Goal: Information Seeking & Learning: Learn about a topic

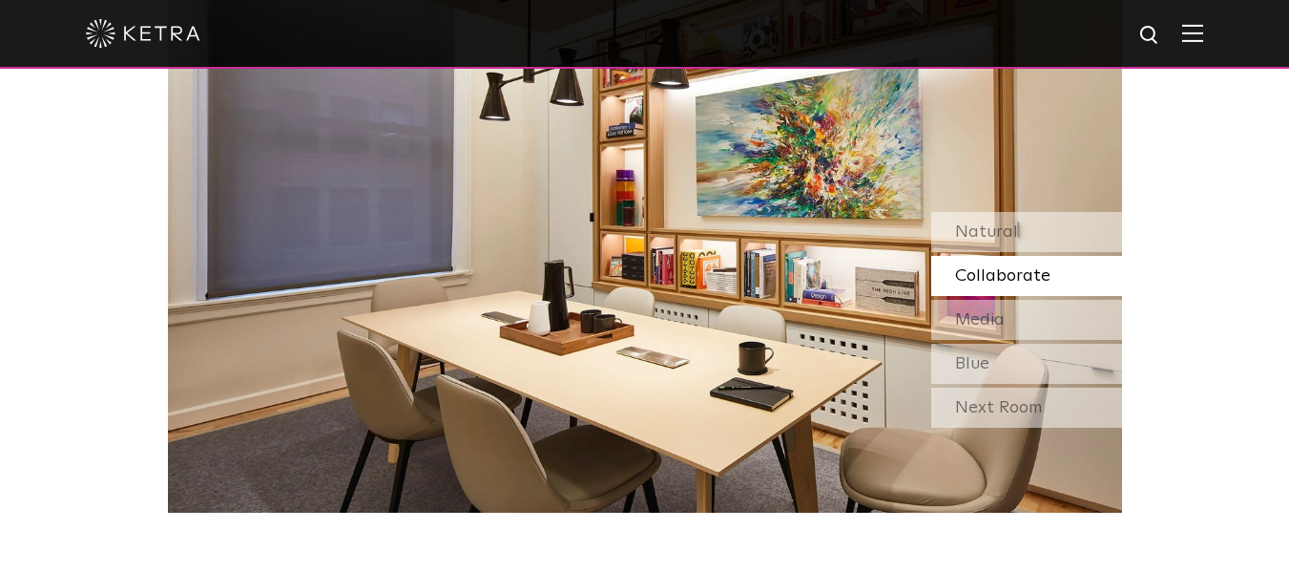
scroll to position [1584, 0]
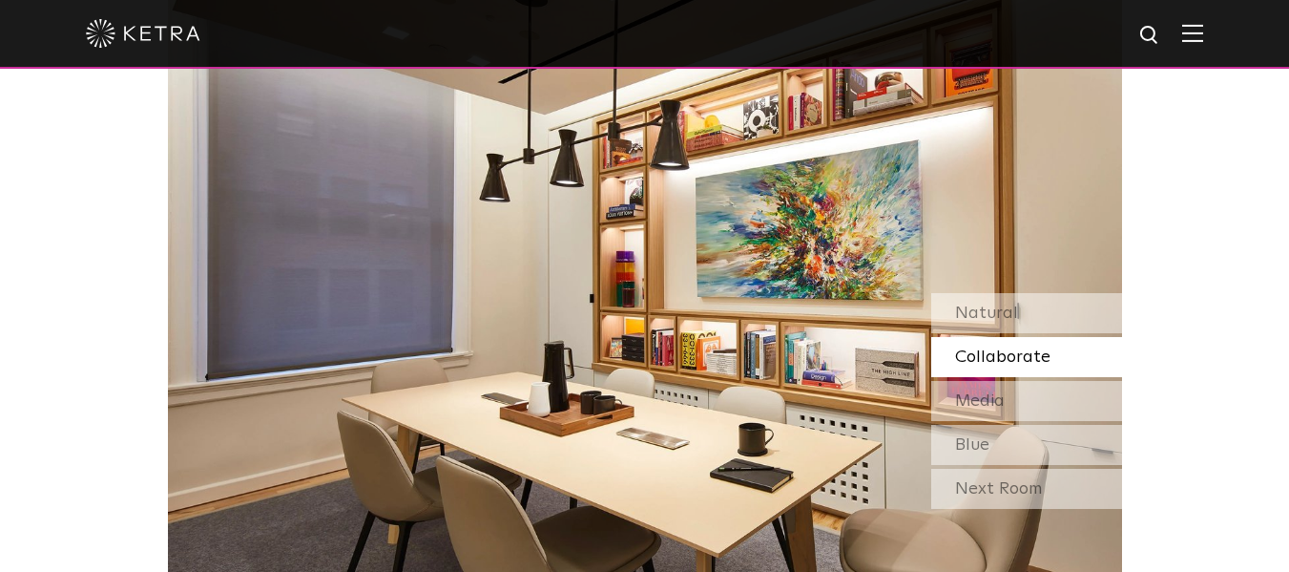
drag, startPoint x: 1303, startPoint y: 127, endPoint x: 1302, endPoint y: 218, distance: 90.7
click at [1016, 402] on div "Media" at bounding box center [1026, 401] width 191 height 40
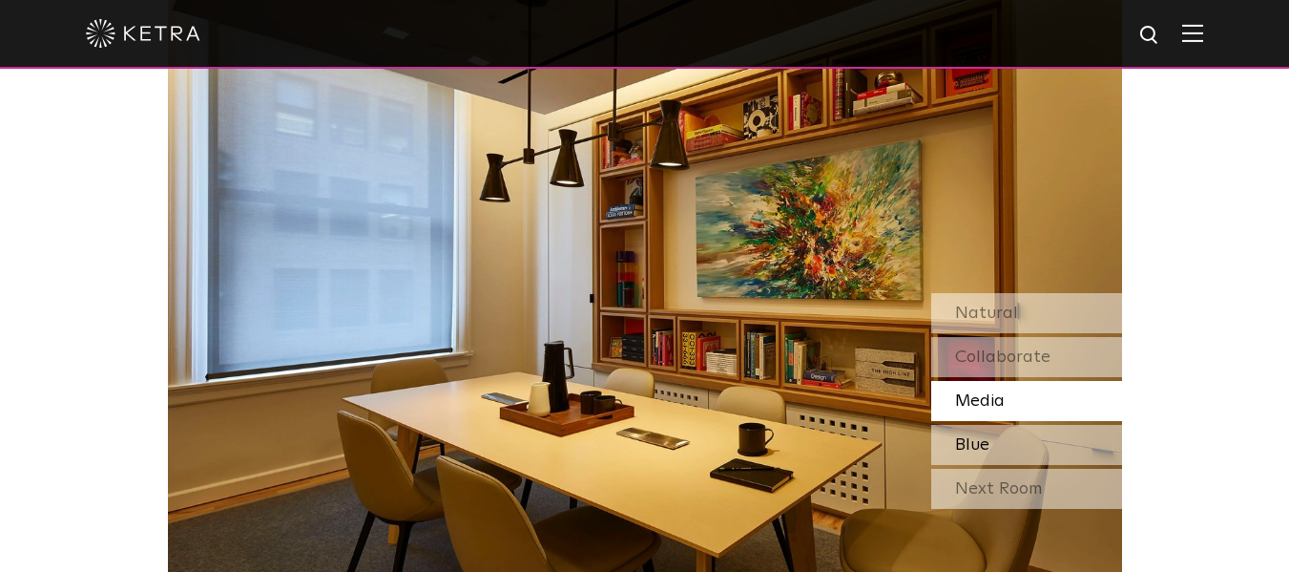
click at [1011, 425] on div "Blue" at bounding box center [1026, 445] width 191 height 40
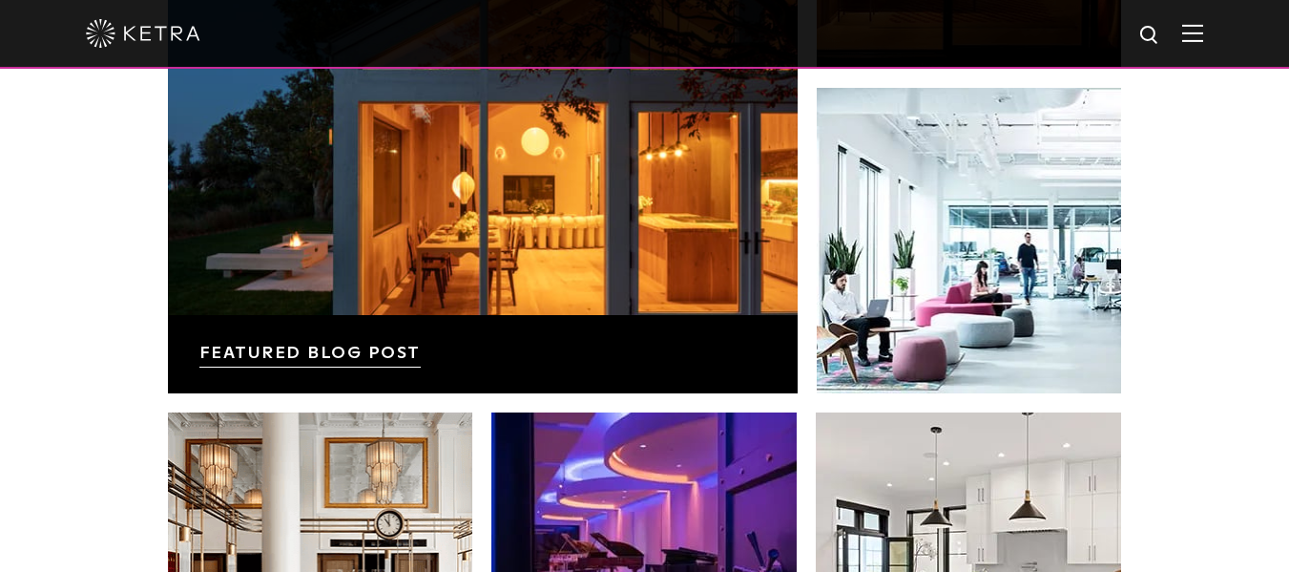
scroll to position [3156, 0]
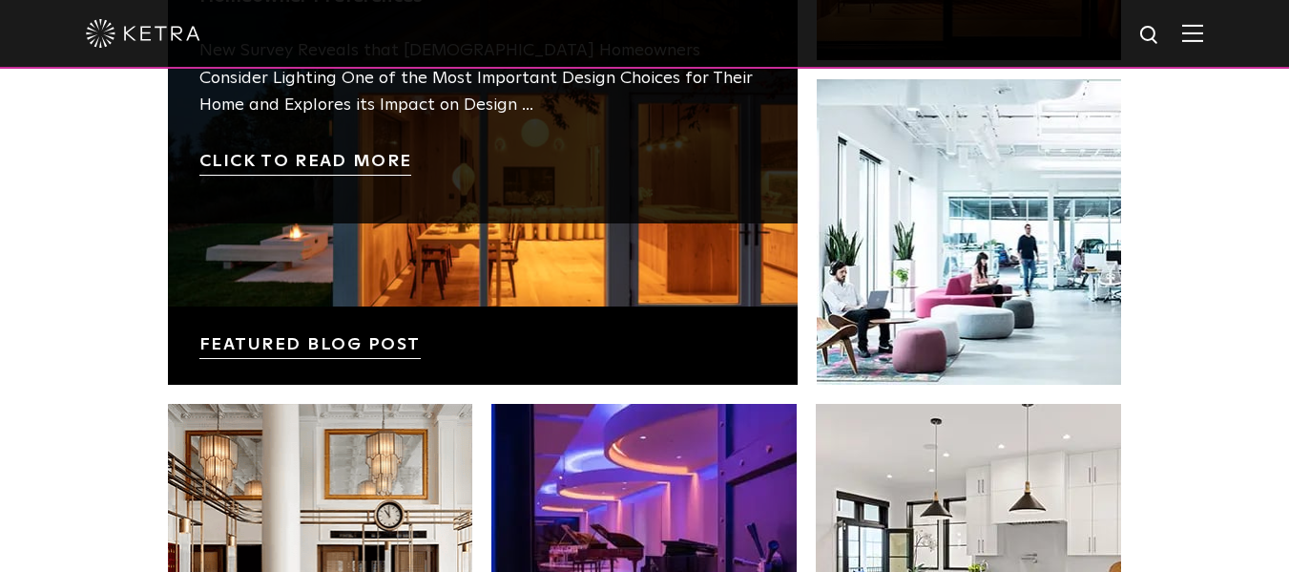
click at [676, 314] on link at bounding box center [483, 70] width 630 height 630
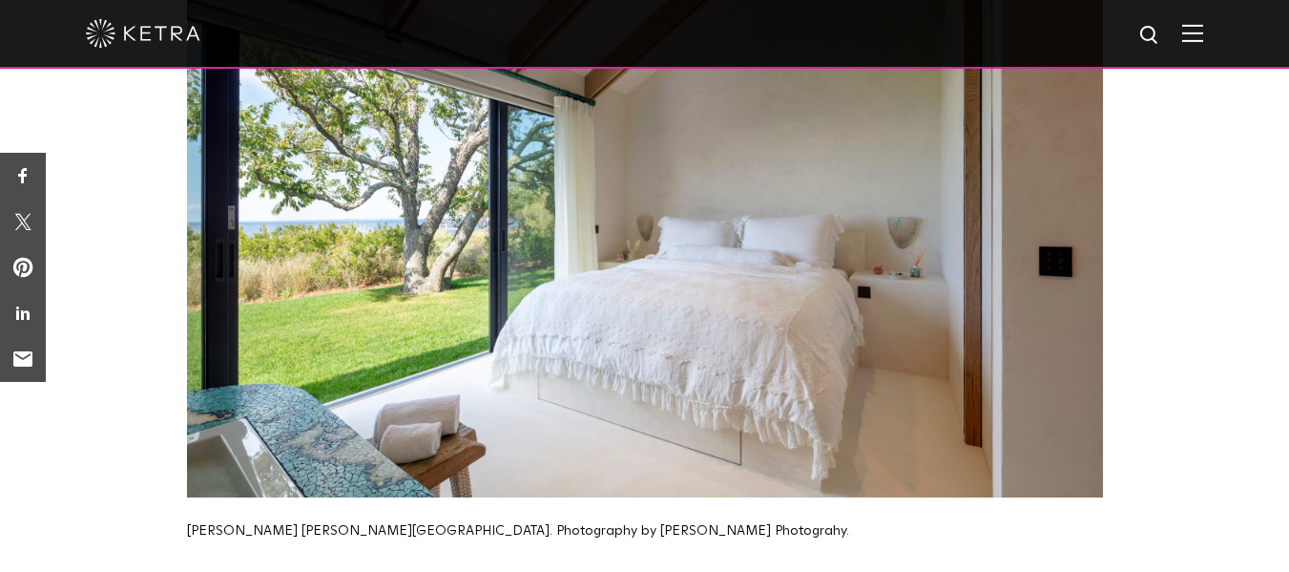
scroll to position [2269, 0]
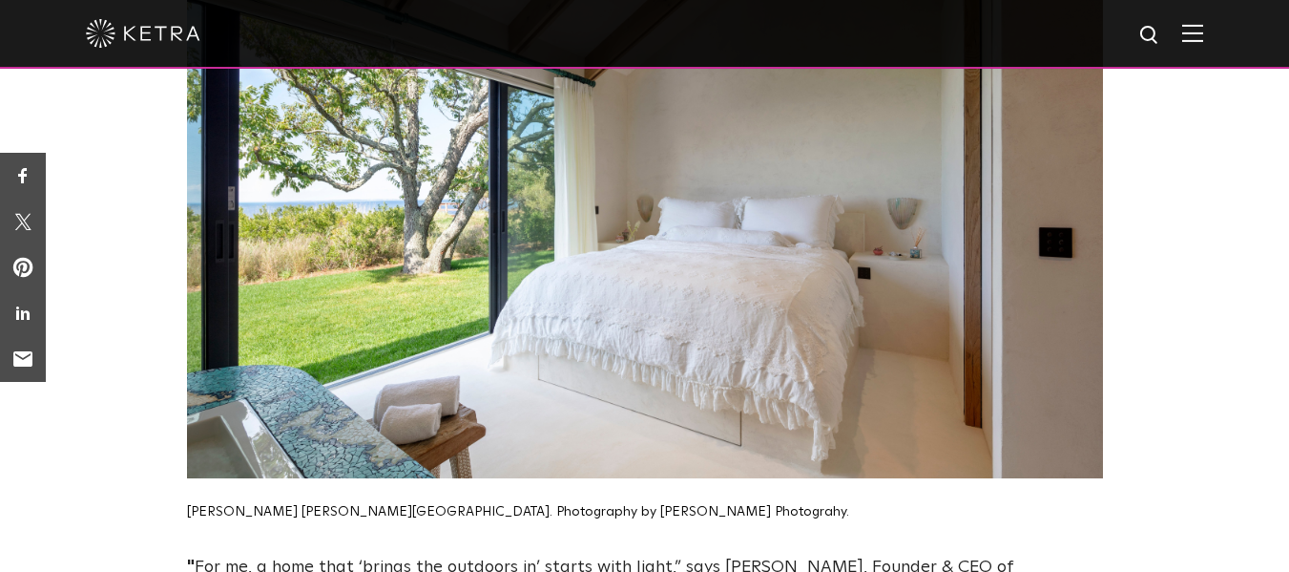
drag, startPoint x: 1299, startPoint y: 29, endPoint x: 1303, endPoint y: 138, distance: 109.8
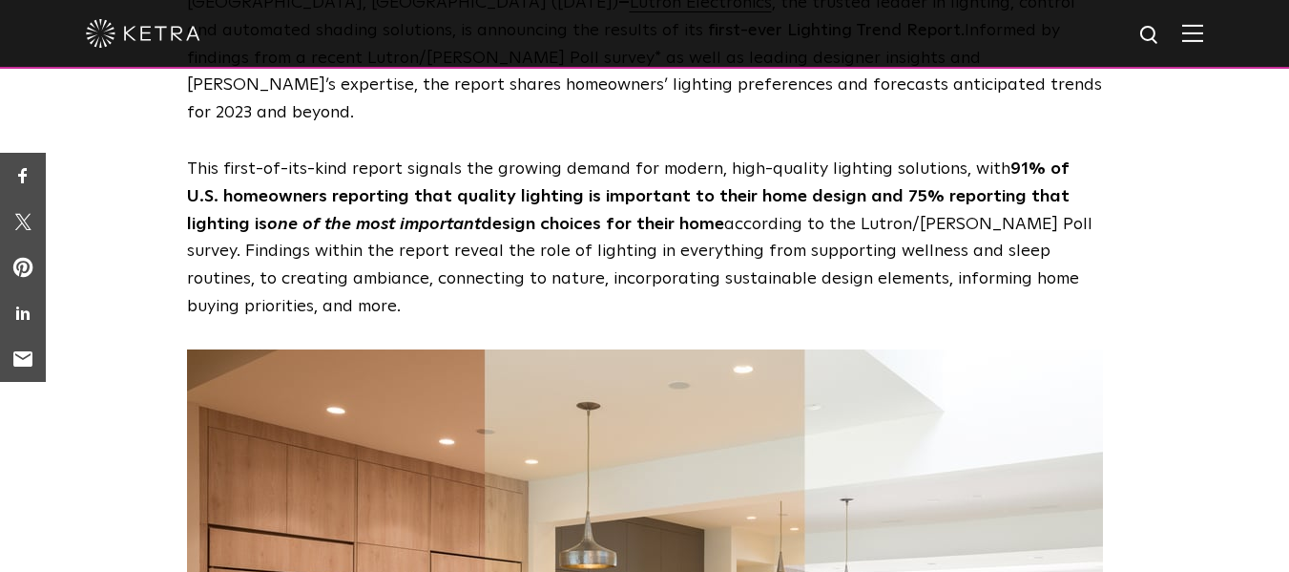
scroll to position [0, 0]
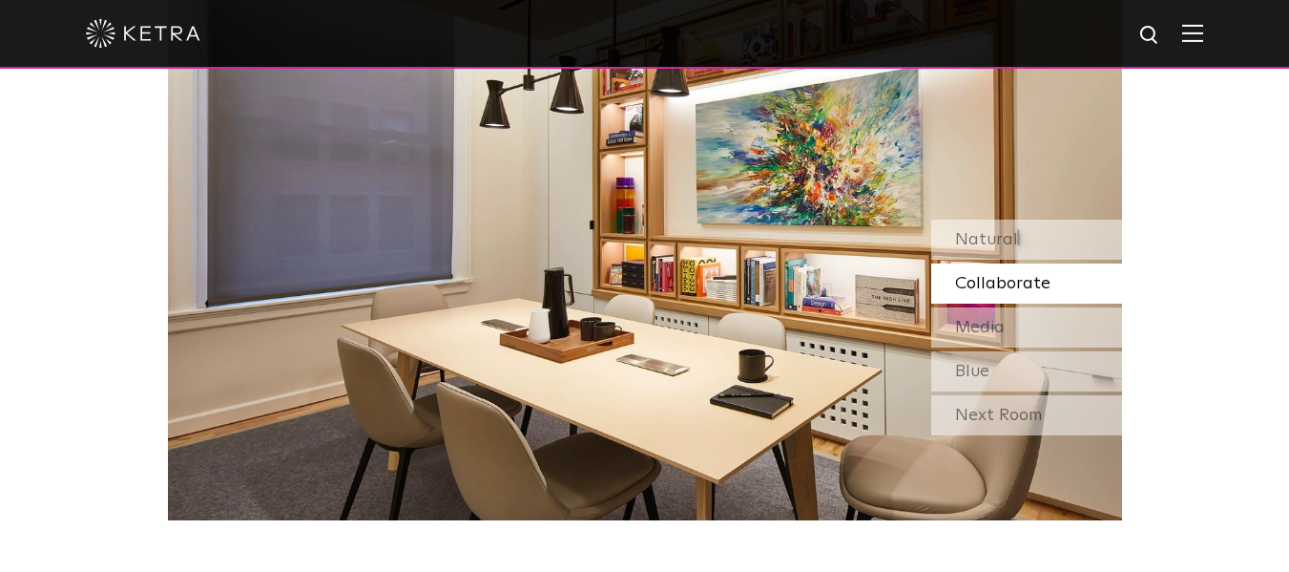
scroll to position [1650, 0]
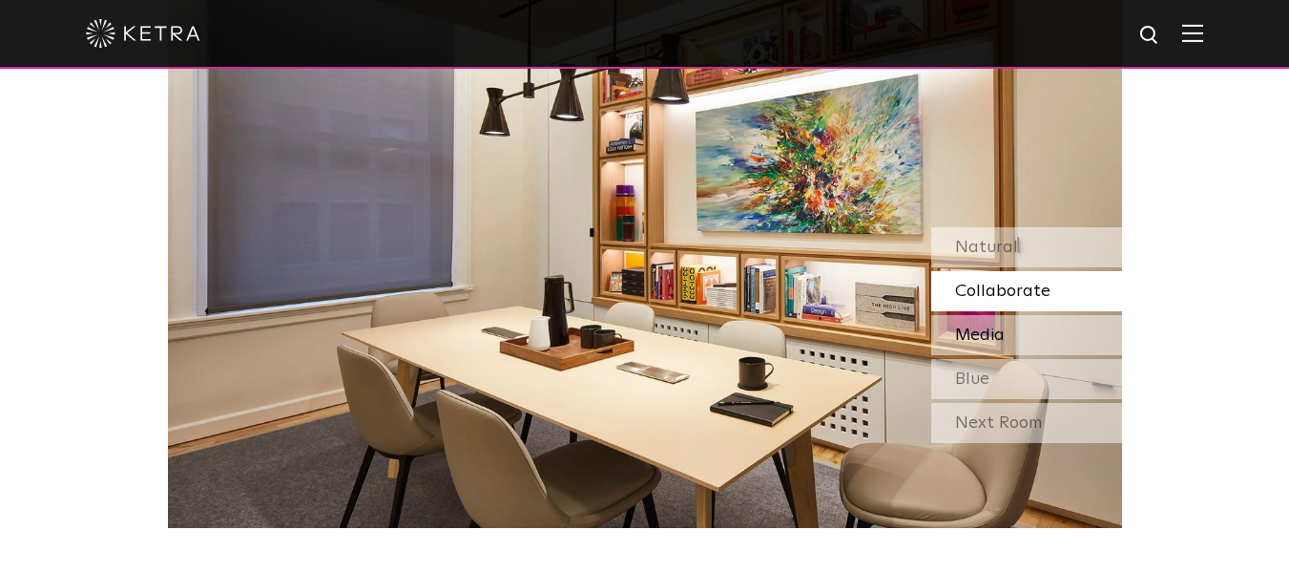
click at [964, 323] on div "Media" at bounding box center [1026, 335] width 191 height 40
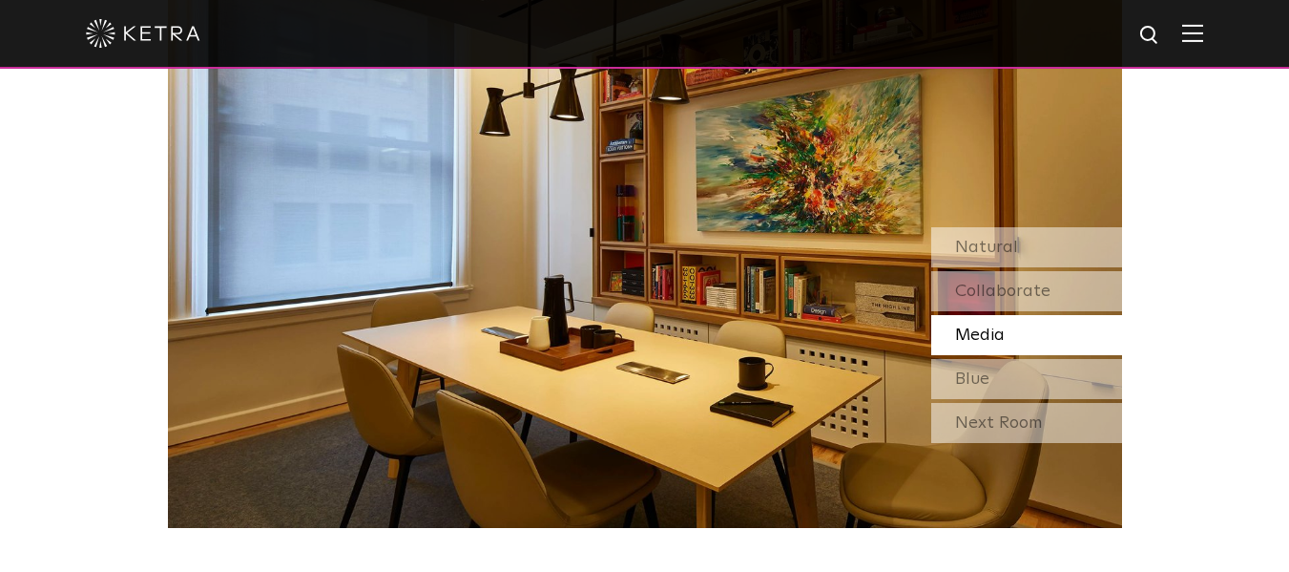
click at [999, 268] on div "Natural Collaborate Media Blue" at bounding box center [1026, 313] width 191 height 172
click at [999, 282] on span "Collaborate" at bounding box center [1002, 290] width 95 height 17
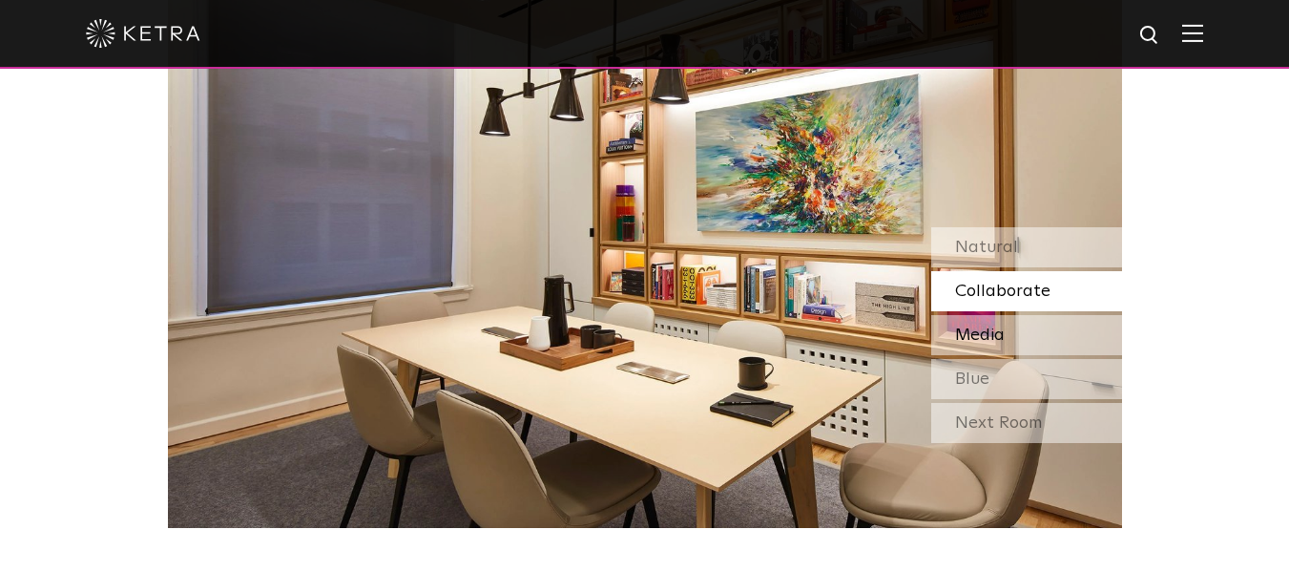
click at [1007, 328] on div "Media" at bounding box center [1026, 335] width 191 height 40
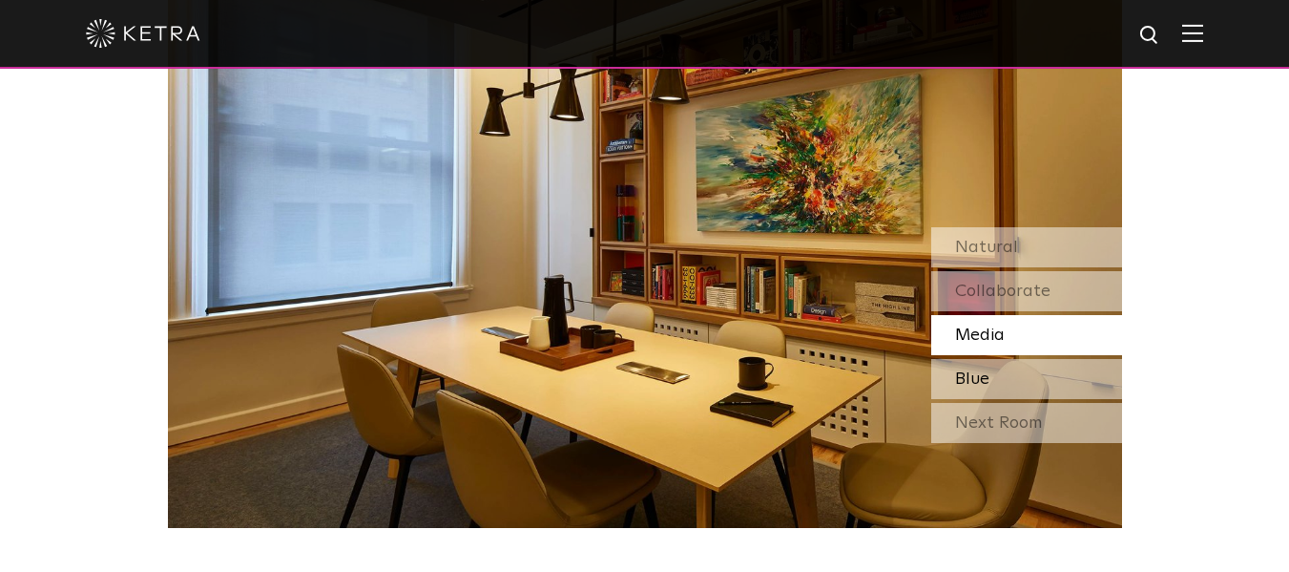
click at [998, 366] on div "Blue" at bounding box center [1026, 379] width 191 height 40
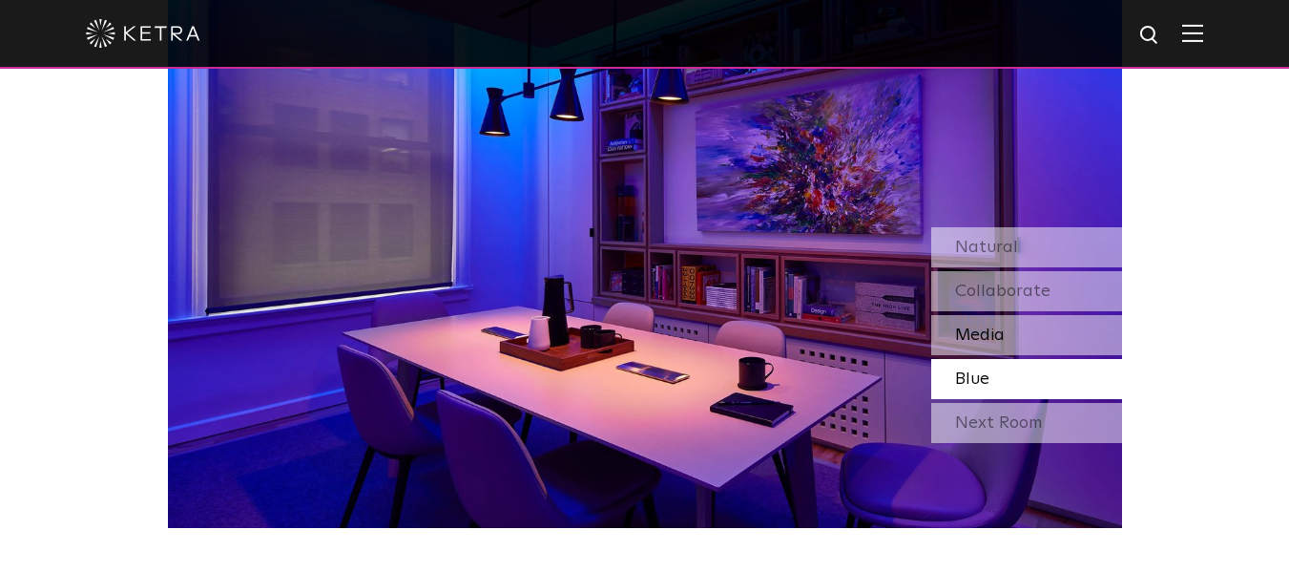
click at [1017, 325] on div "Media" at bounding box center [1026, 335] width 191 height 40
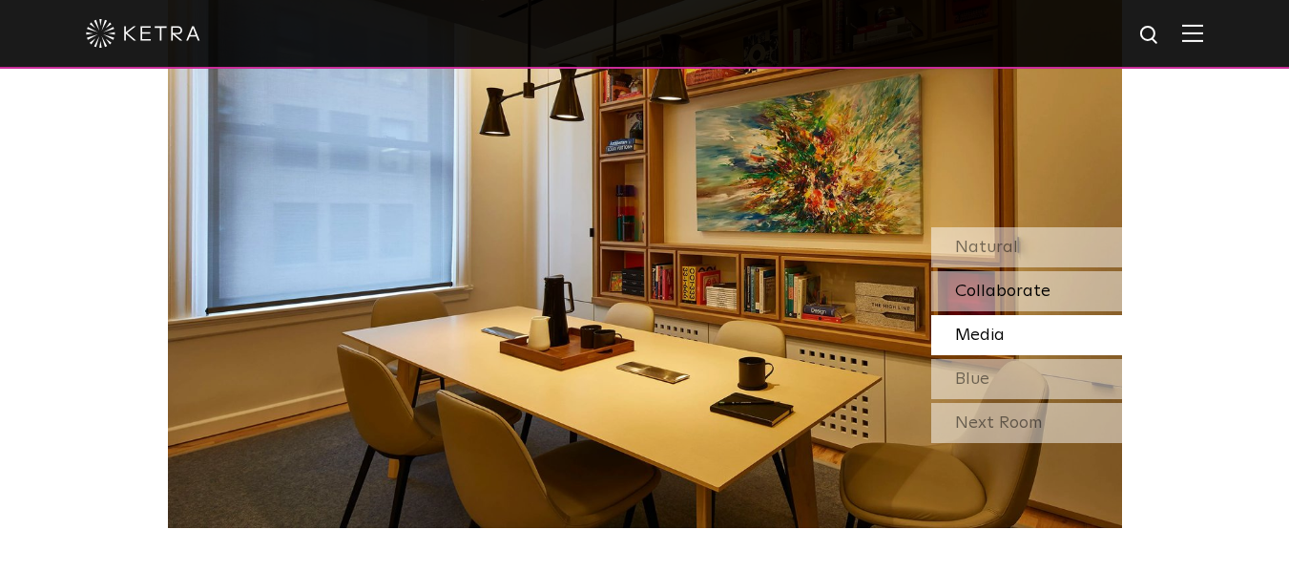
click at [1027, 300] on span "Collaborate" at bounding box center [1002, 290] width 95 height 17
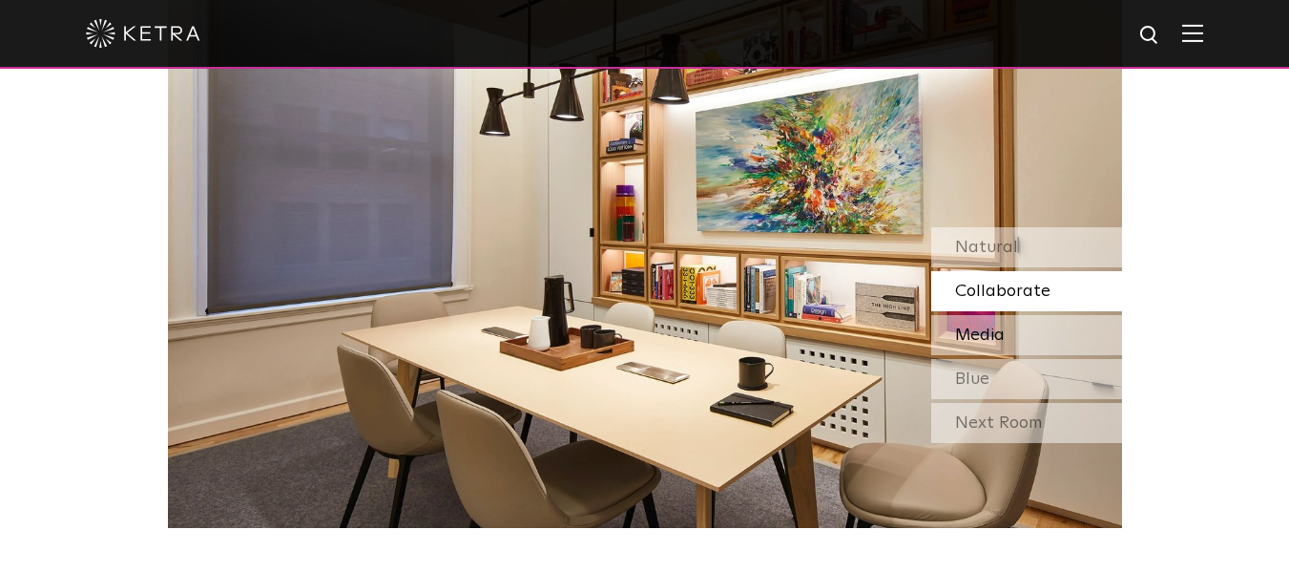
click at [975, 326] on span "Media" at bounding box center [980, 334] width 50 height 17
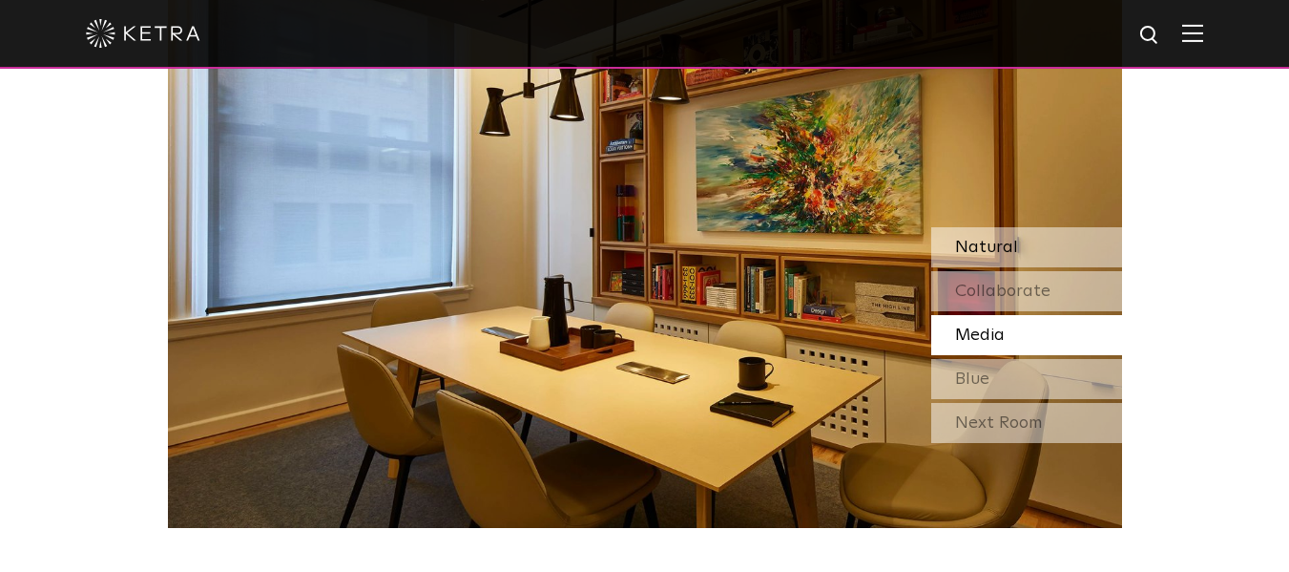
click at [969, 256] on span "Natural" at bounding box center [986, 247] width 63 height 17
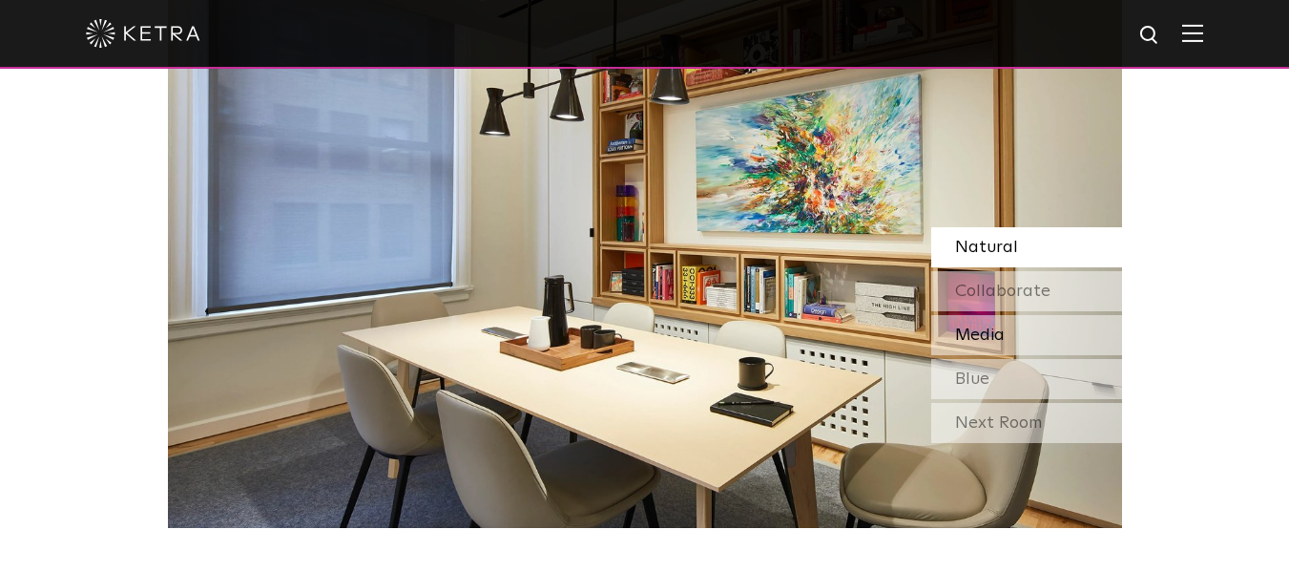
click at [995, 342] on span "Media" at bounding box center [980, 334] width 50 height 17
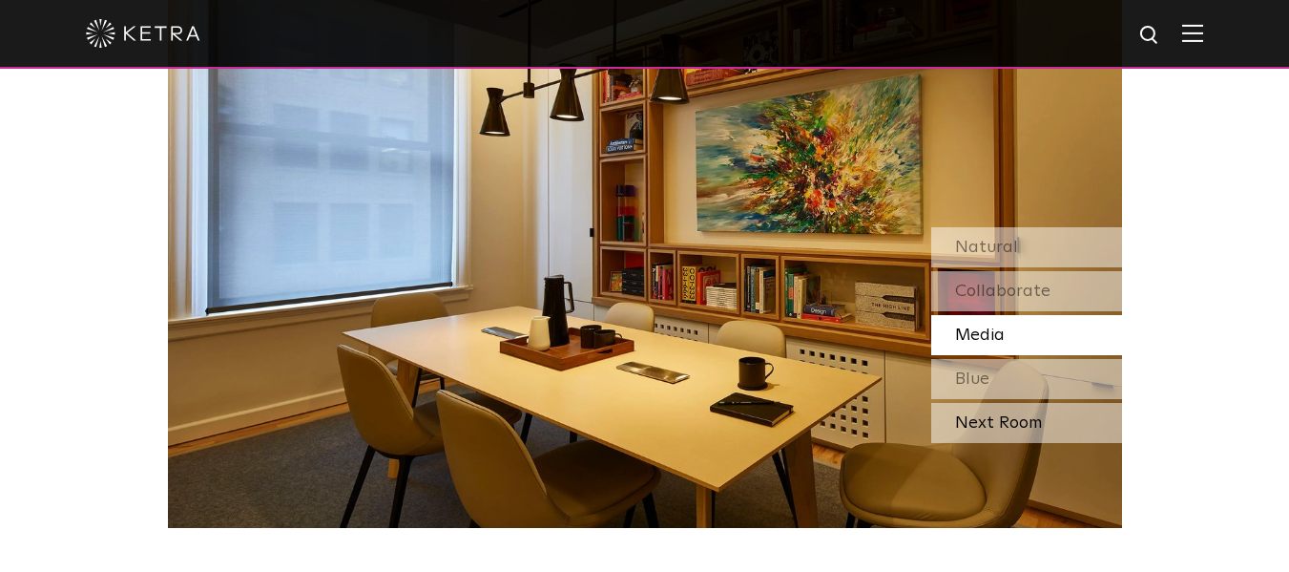
click at [999, 428] on div "Next Room" at bounding box center [1026, 423] width 191 height 40
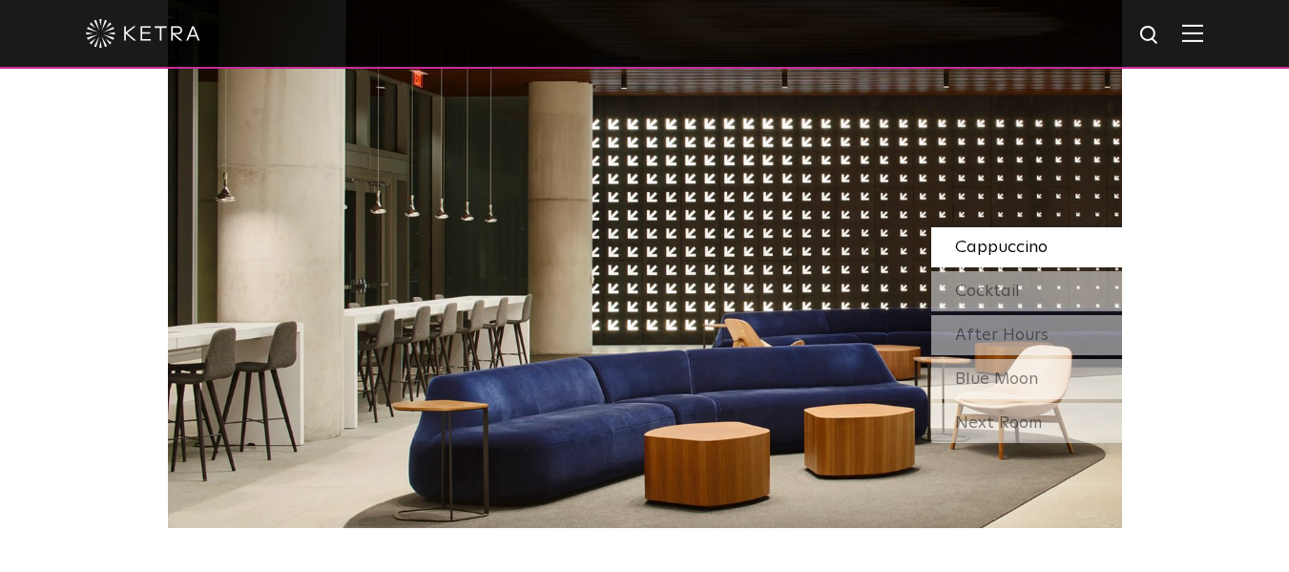
click at [999, 428] on div "Next Room" at bounding box center [1026, 423] width 191 height 40
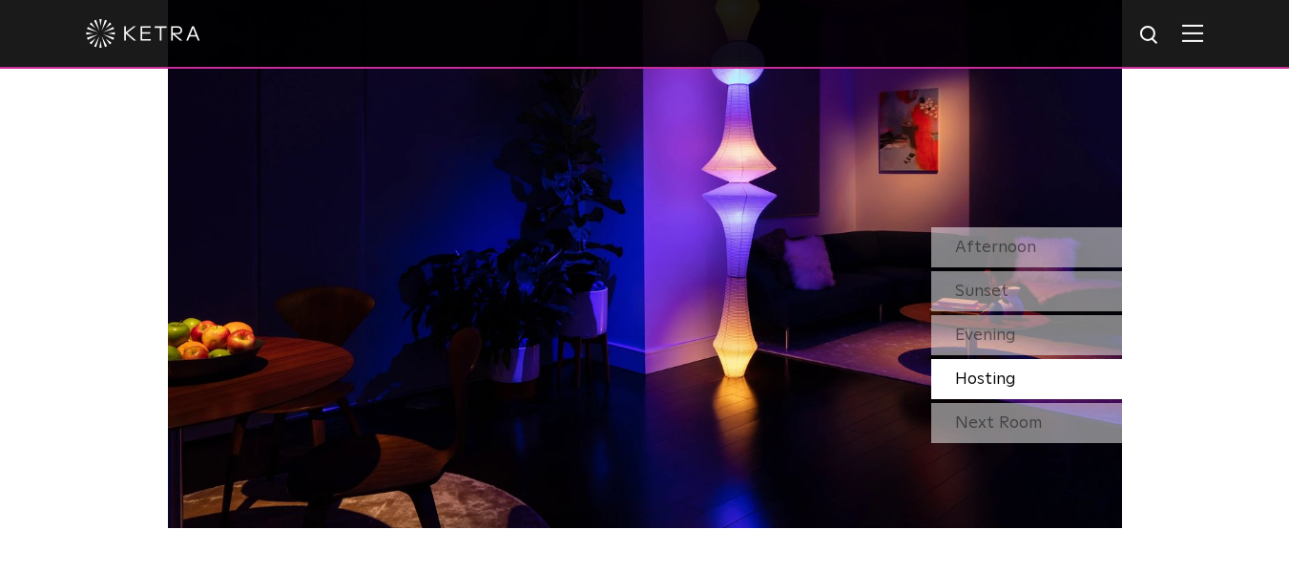
click at [999, 428] on div "Next Room" at bounding box center [1026, 423] width 191 height 40
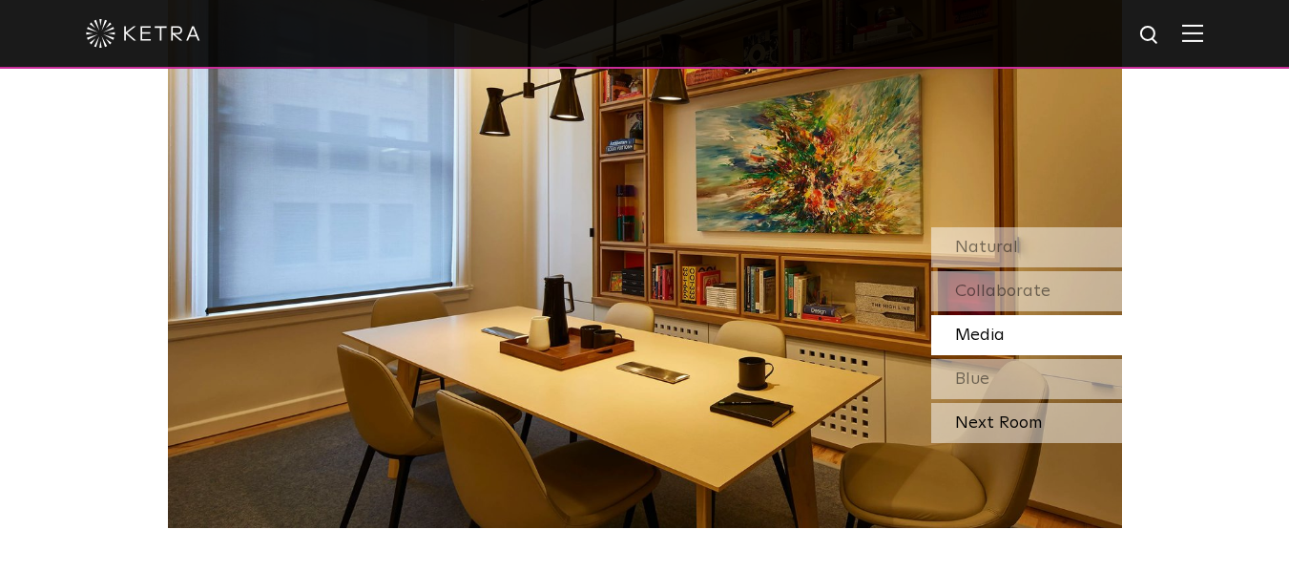
click at [999, 428] on div "Next Room" at bounding box center [1026, 423] width 191 height 40
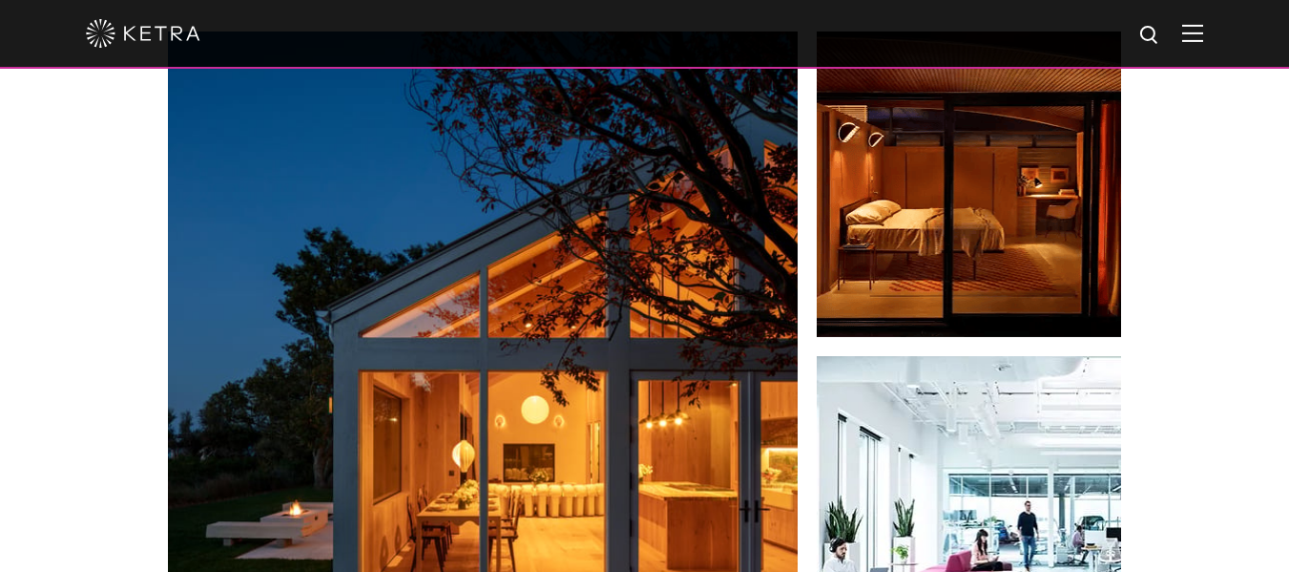
scroll to position [2895, 0]
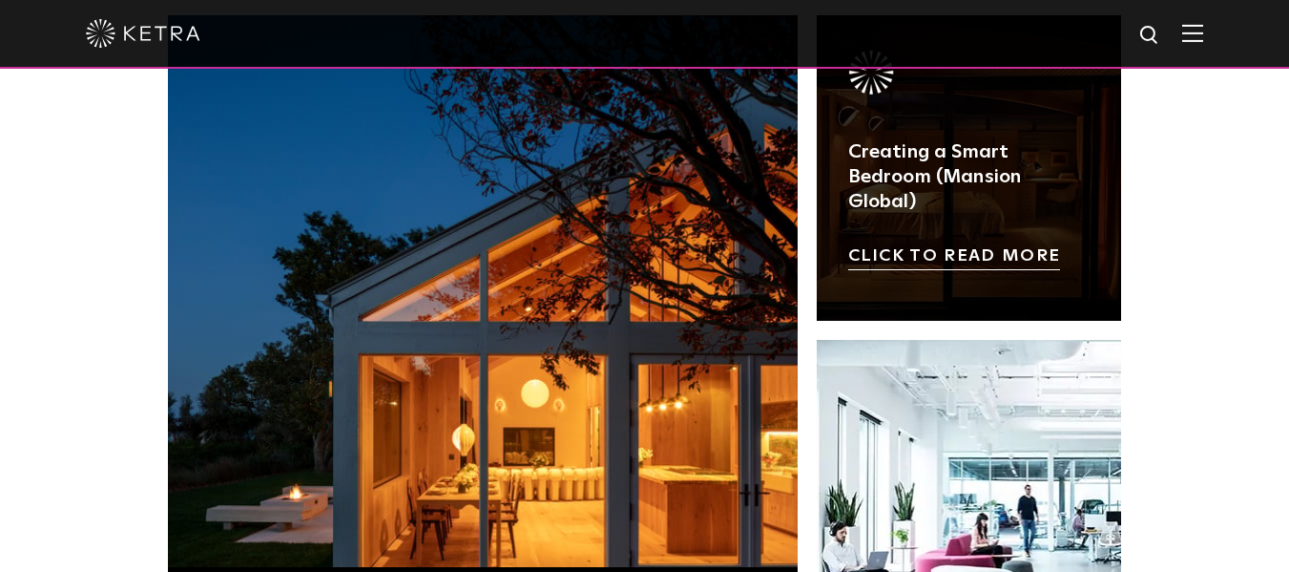
click at [949, 164] on link at bounding box center [969, 167] width 305 height 305
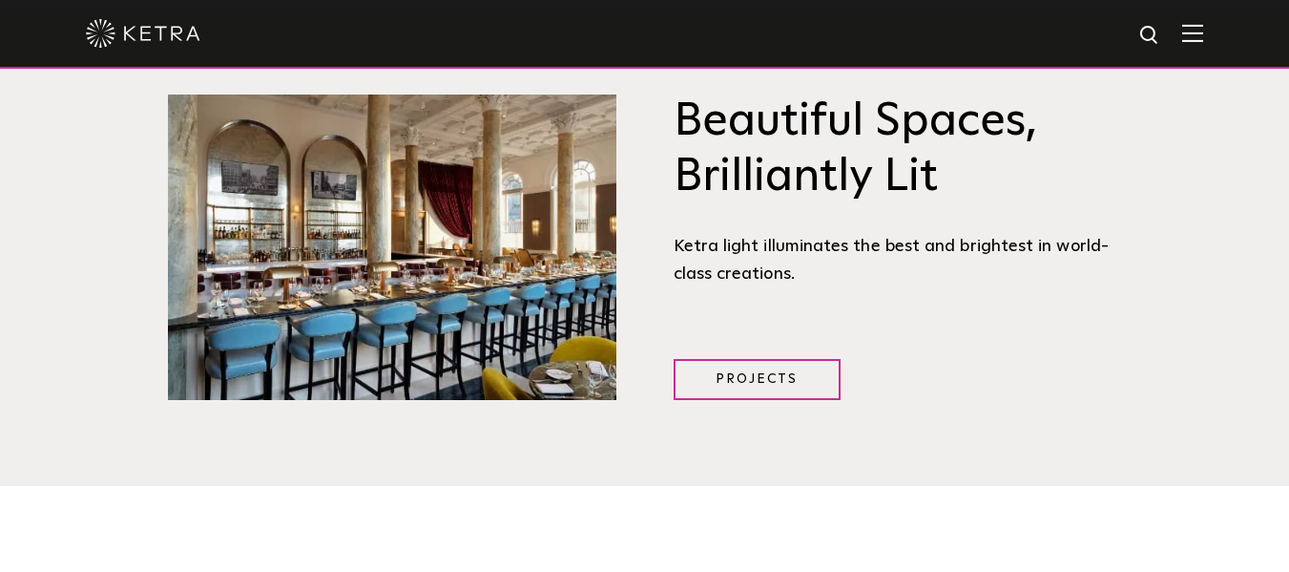
scroll to position [2271, 0]
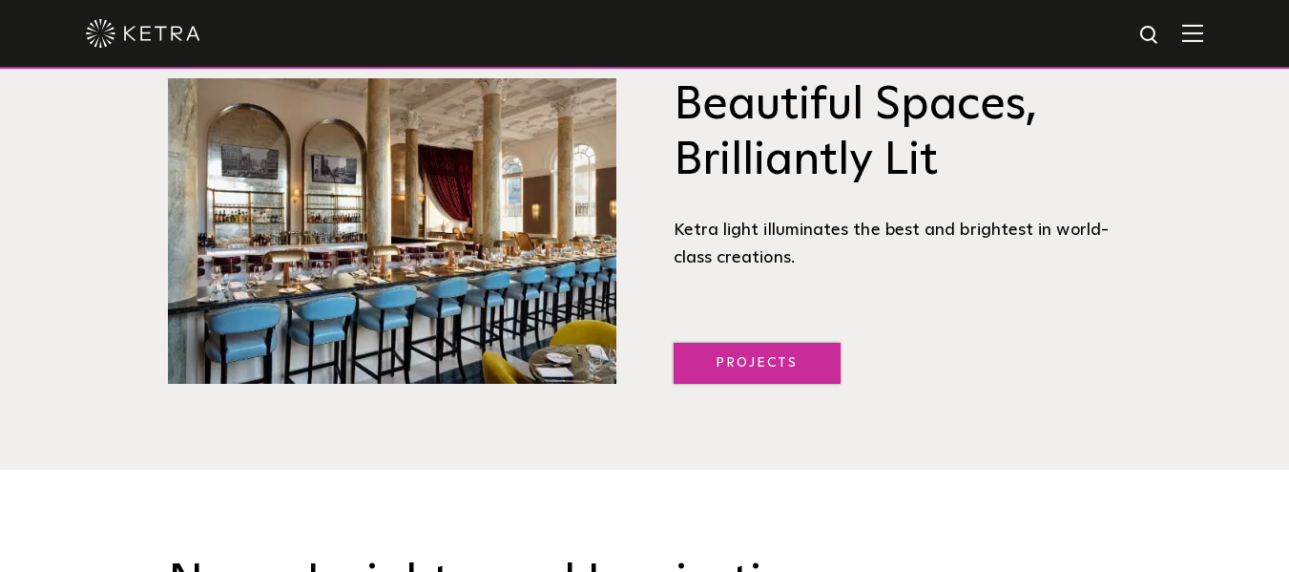
click at [792, 367] on link "Projects" at bounding box center [757, 363] width 167 height 41
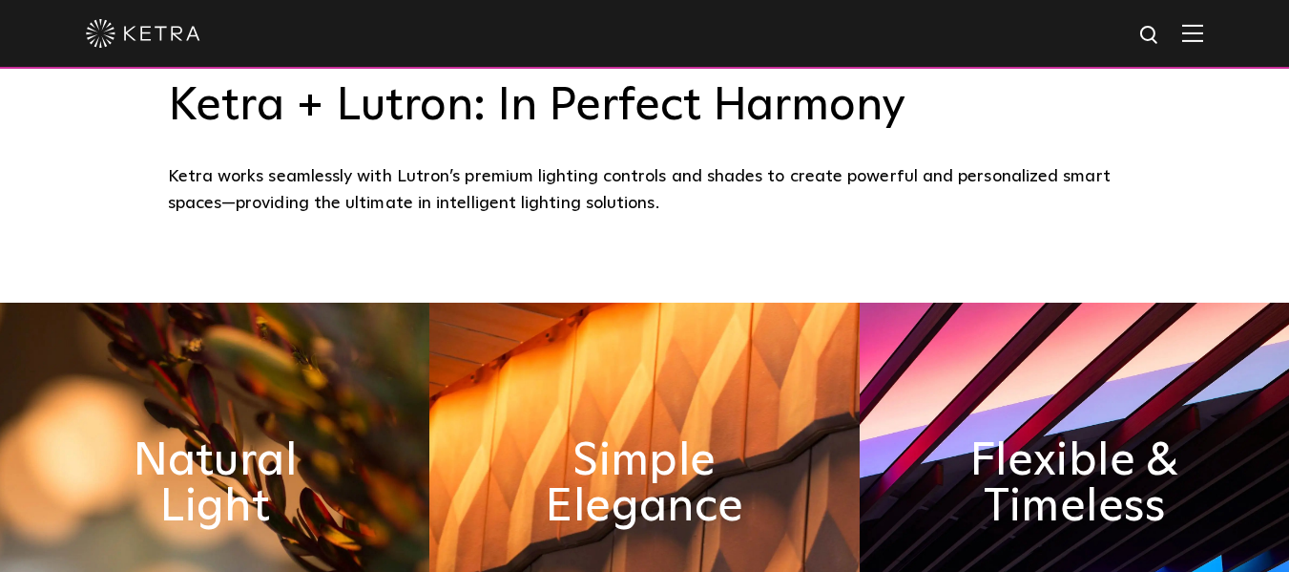
scroll to position [90, 0]
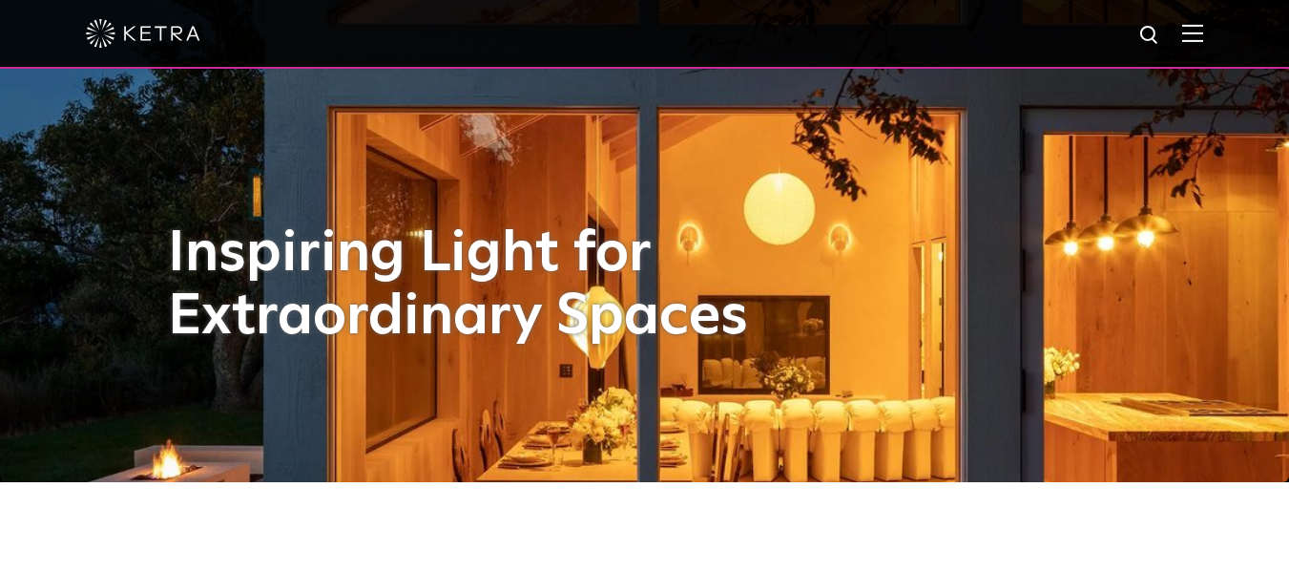
click at [903, 332] on div "Inspiring Light for Extraordinary Spaces" at bounding box center [645, 196] width 954 height 572
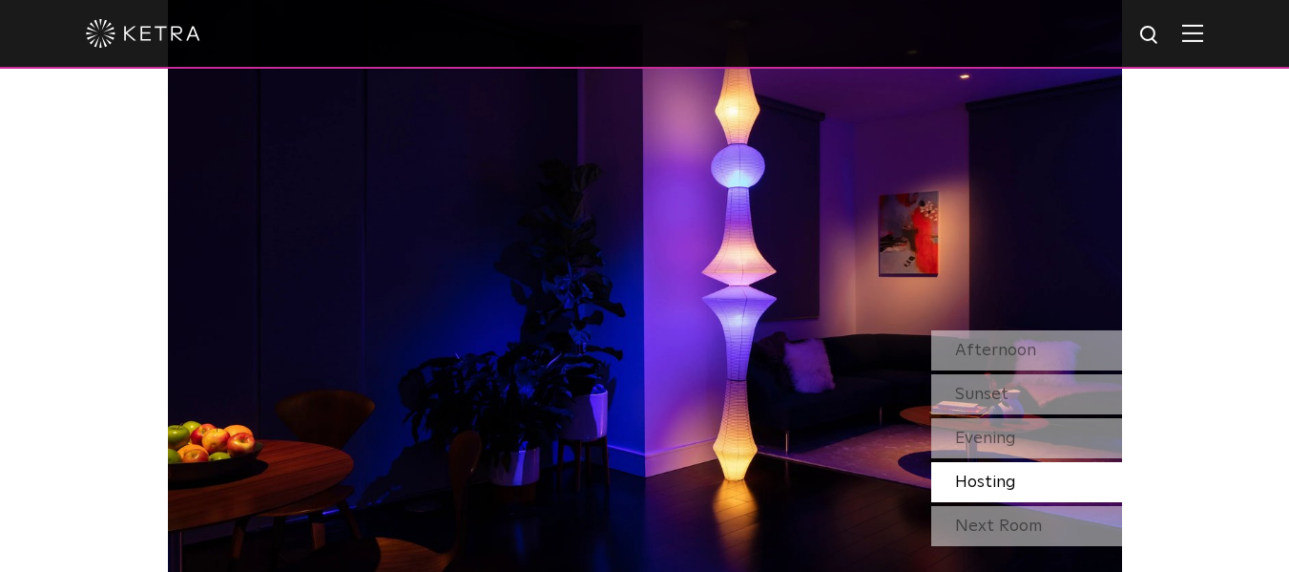
scroll to position [1538, 0]
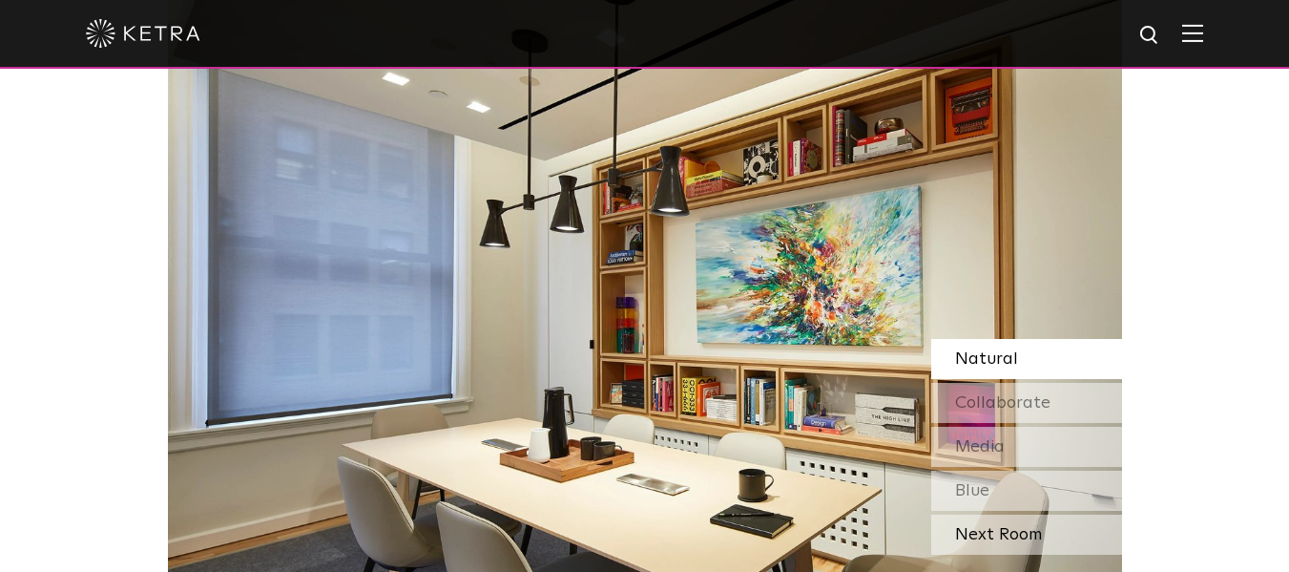
click at [971, 547] on div "Next Room" at bounding box center [1026, 534] width 191 height 40
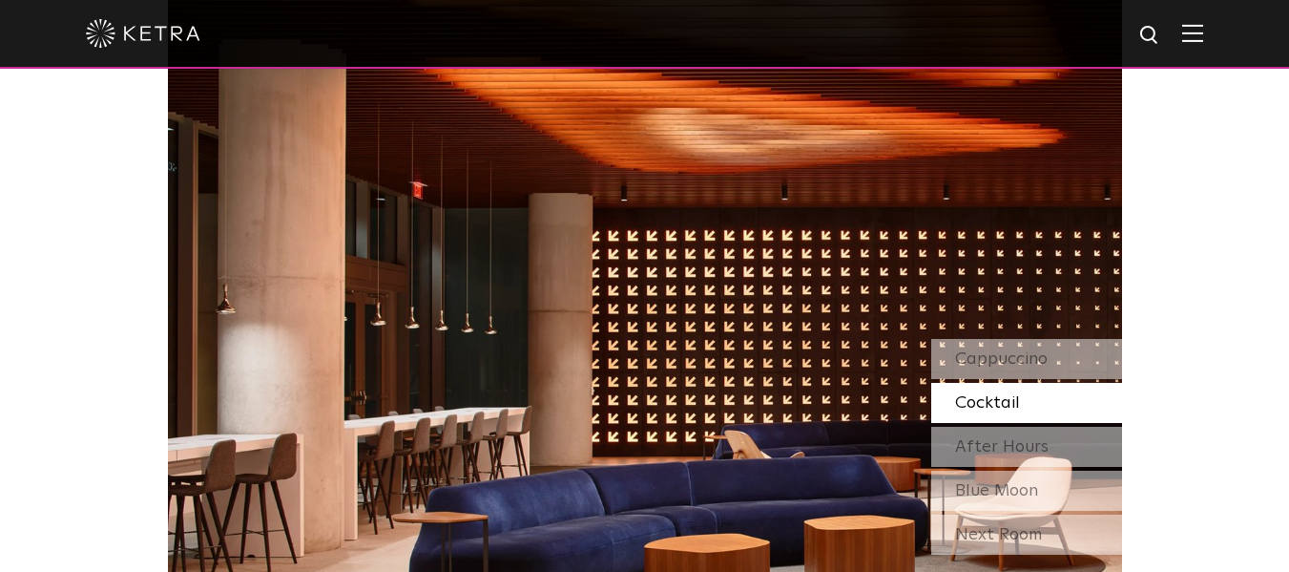
click at [971, 547] on div "Next Room" at bounding box center [1026, 534] width 191 height 40
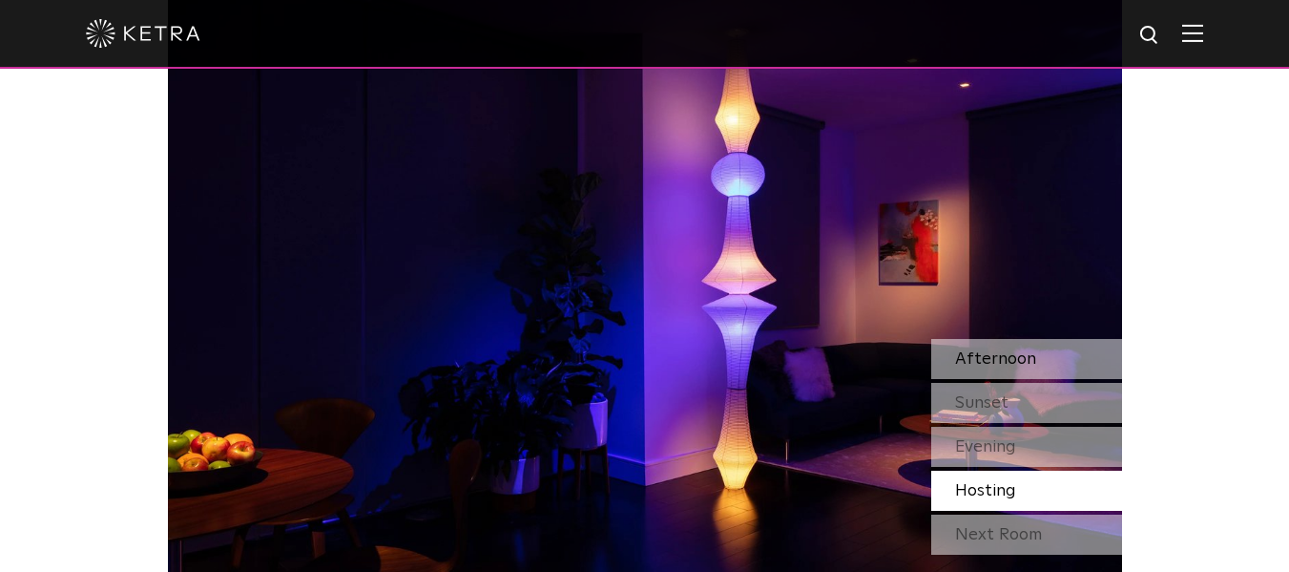
click at [982, 377] on div "Afternoon" at bounding box center [1026, 359] width 191 height 40
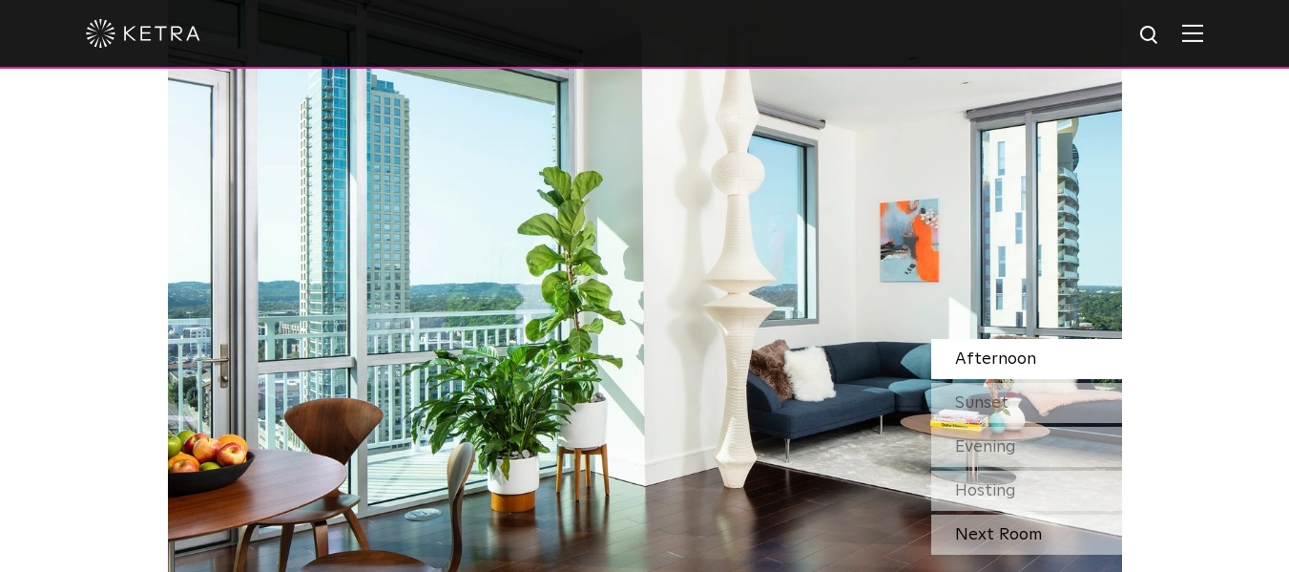
click at [1068, 545] on div "Next Room" at bounding box center [1026, 534] width 191 height 40
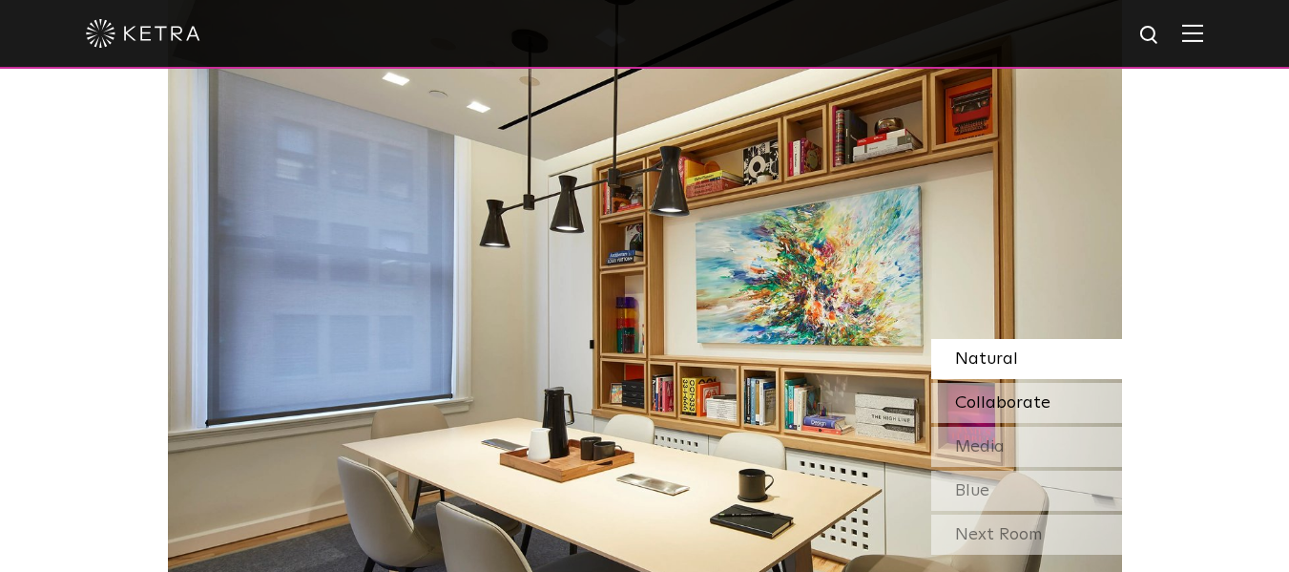
click at [982, 402] on span "Collaborate" at bounding box center [1002, 402] width 95 height 17
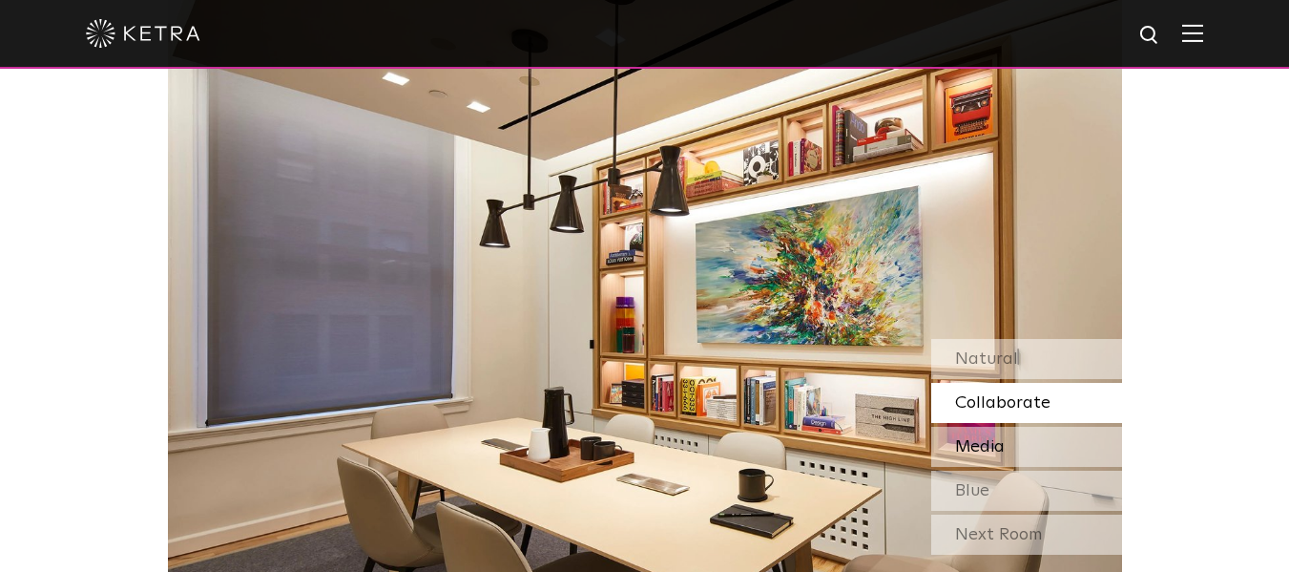
click at [985, 434] on div "Media" at bounding box center [1026, 447] width 191 height 40
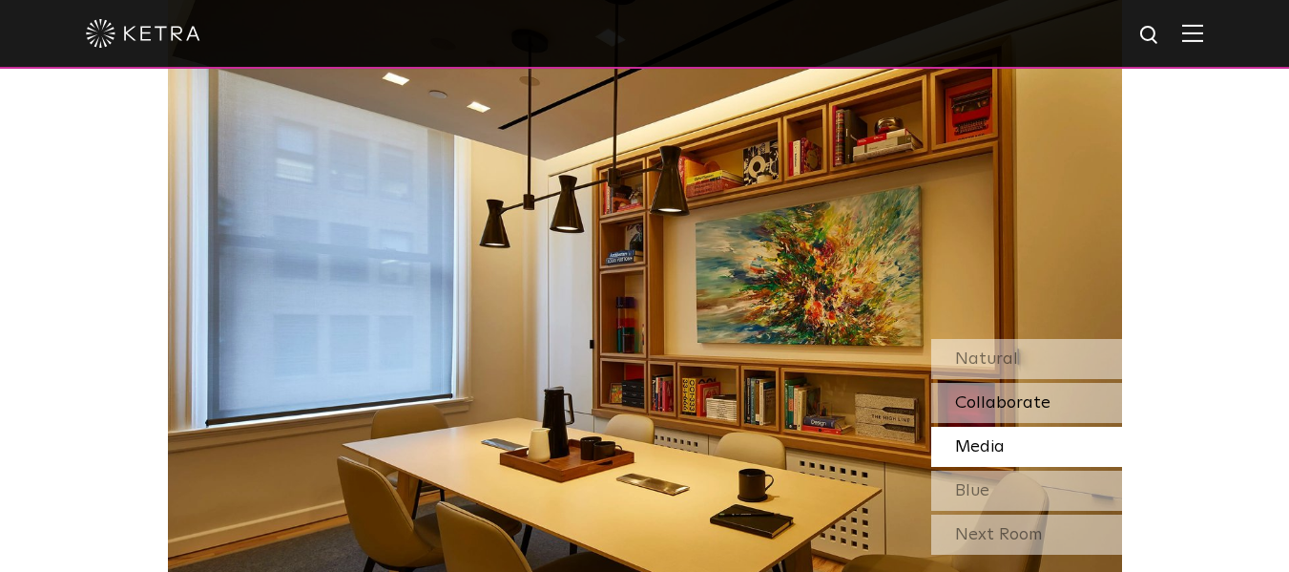
click at [1002, 389] on div "Collaborate" at bounding box center [1026, 403] width 191 height 40
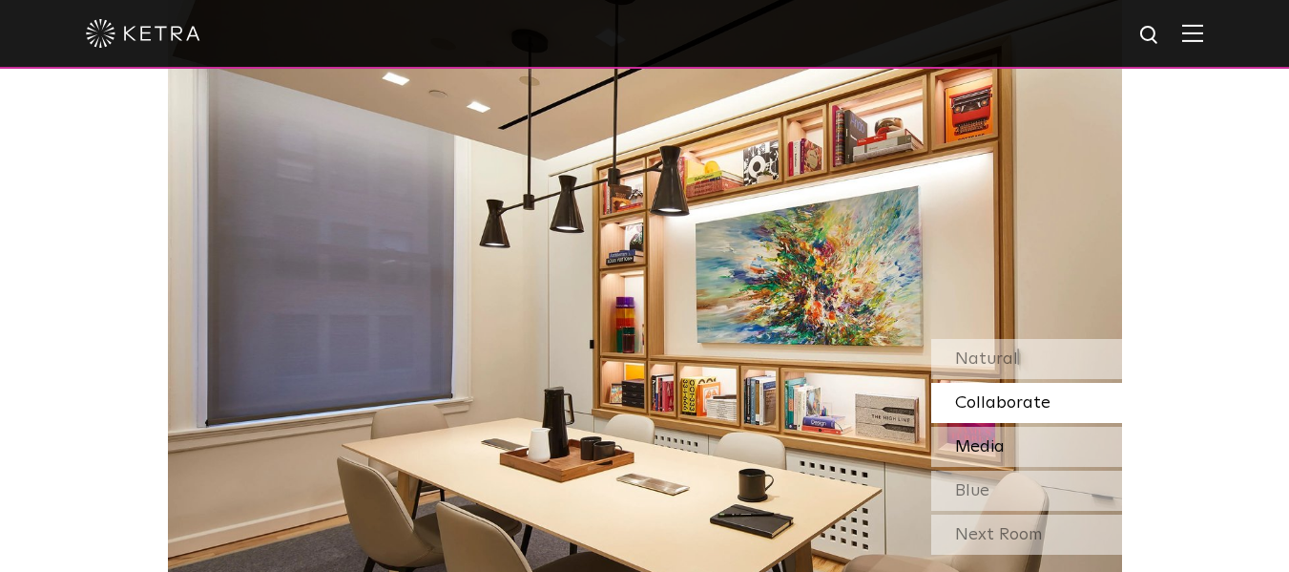
click at [1005, 459] on div "Media" at bounding box center [1026, 447] width 191 height 40
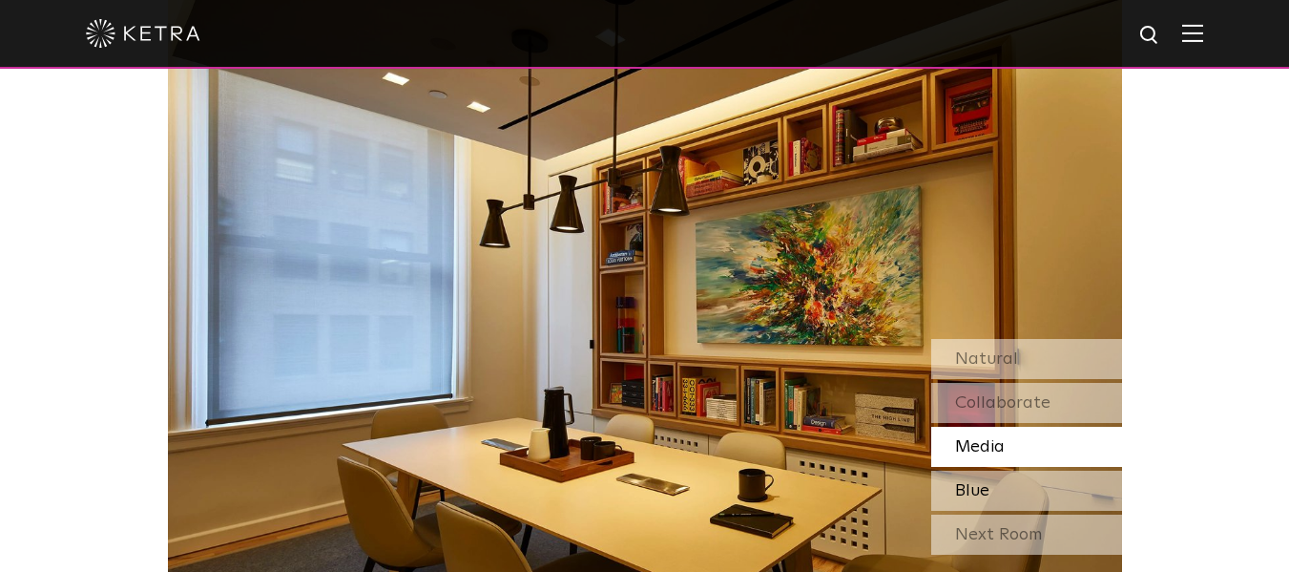
click at [1016, 492] on div "Blue" at bounding box center [1026, 490] width 191 height 40
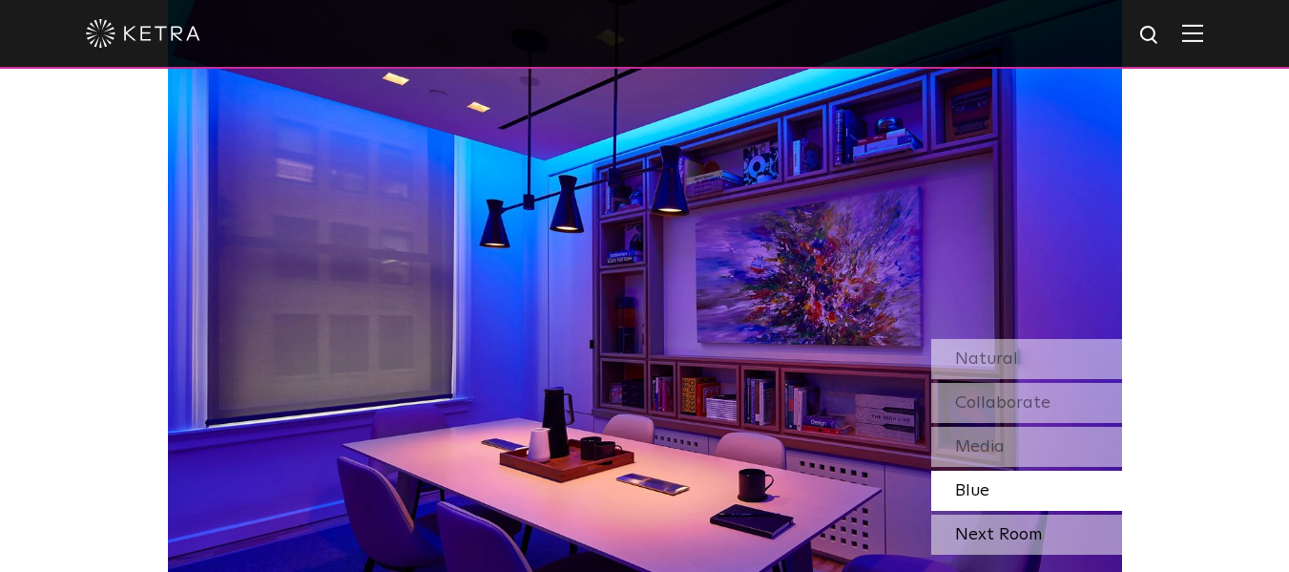
click at [996, 534] on div "Next Room" at bounding box center [1026, 534] width 191 height 40
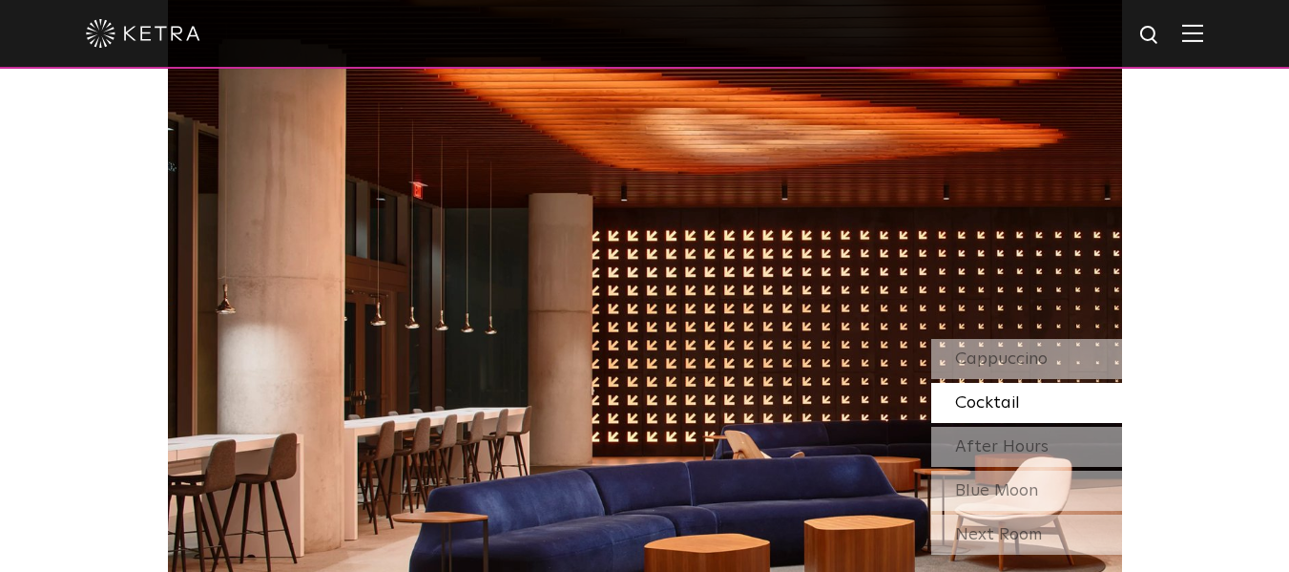
click at [996, 534] on div "Next Room" at bounding box center [1026, 534] width 191 height 40
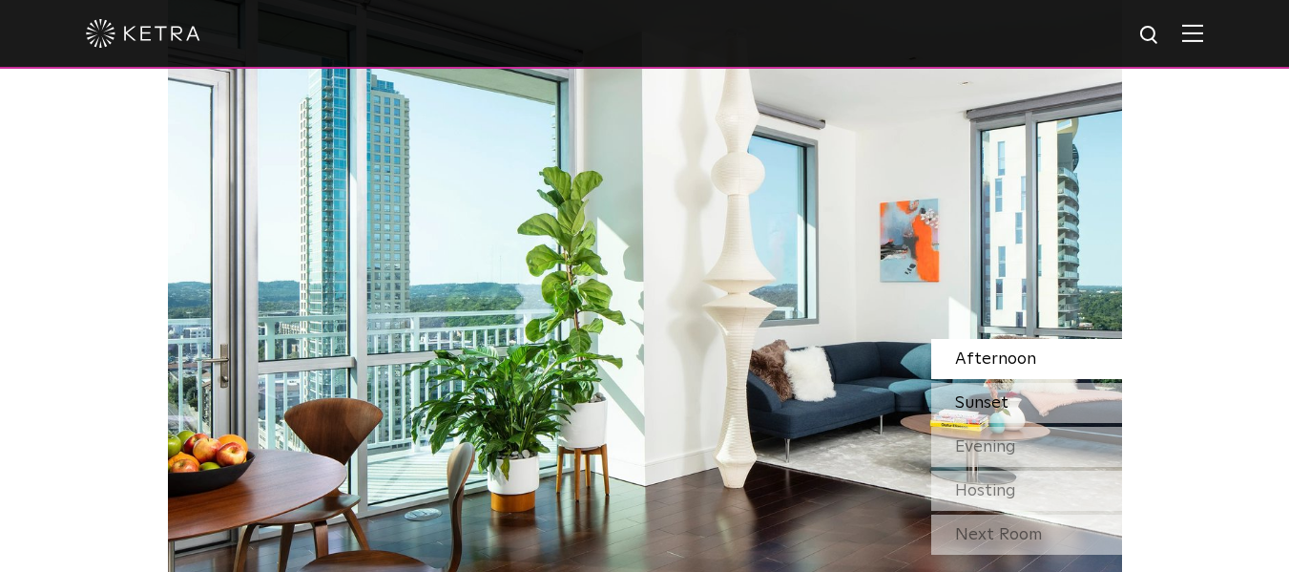
click at [990, 408] on span "Sunset" at bounding box center [981, 402] width 53 height 17
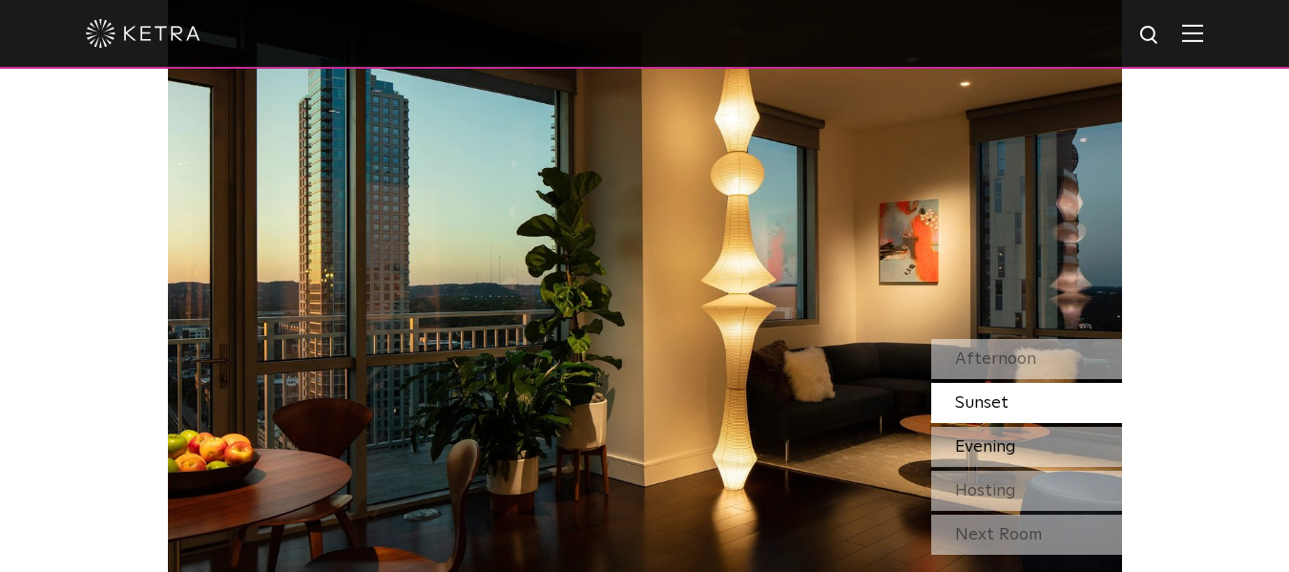
click at [989, 444] on span "Evening" at bounding box center [985, 446] width 61 height 17
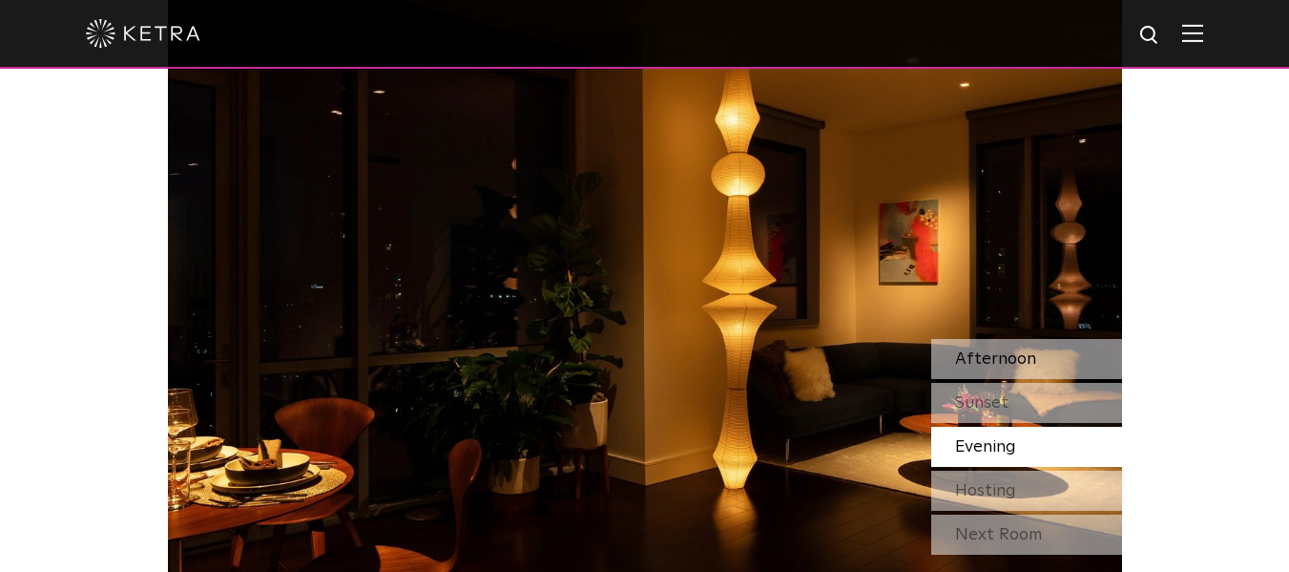
click at [976, 371] on div "Afternoon" at bounding box center [1026, 359] width 191 height 40
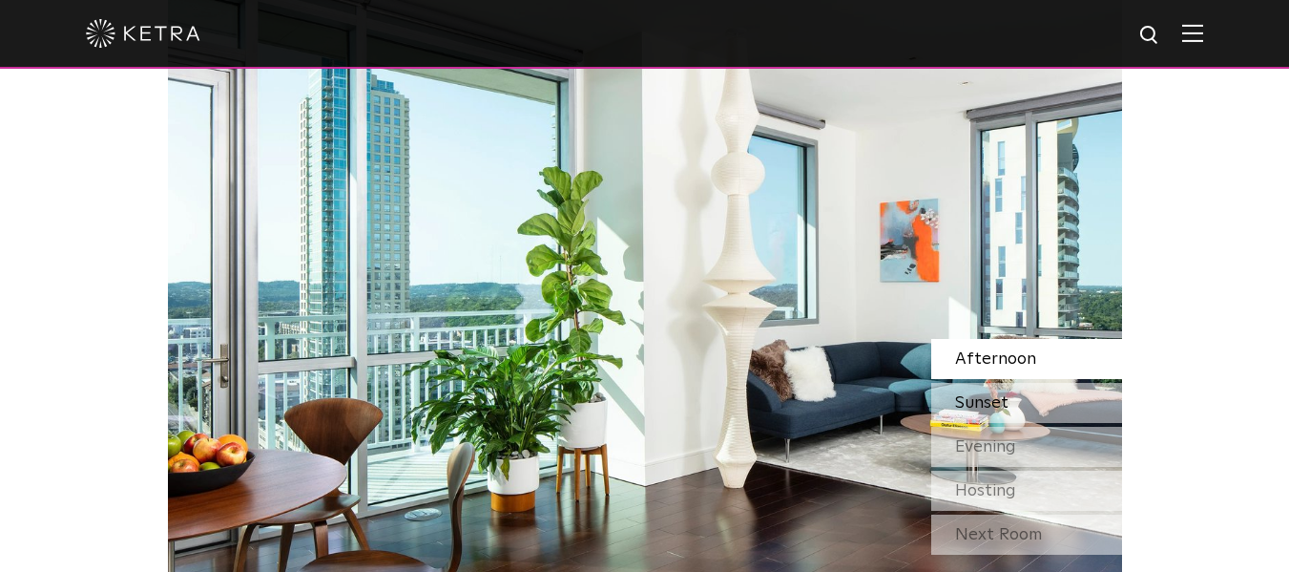
click at [961, 384] on div "Sunset" at bounding box center [1026, 403] width 191 height 40
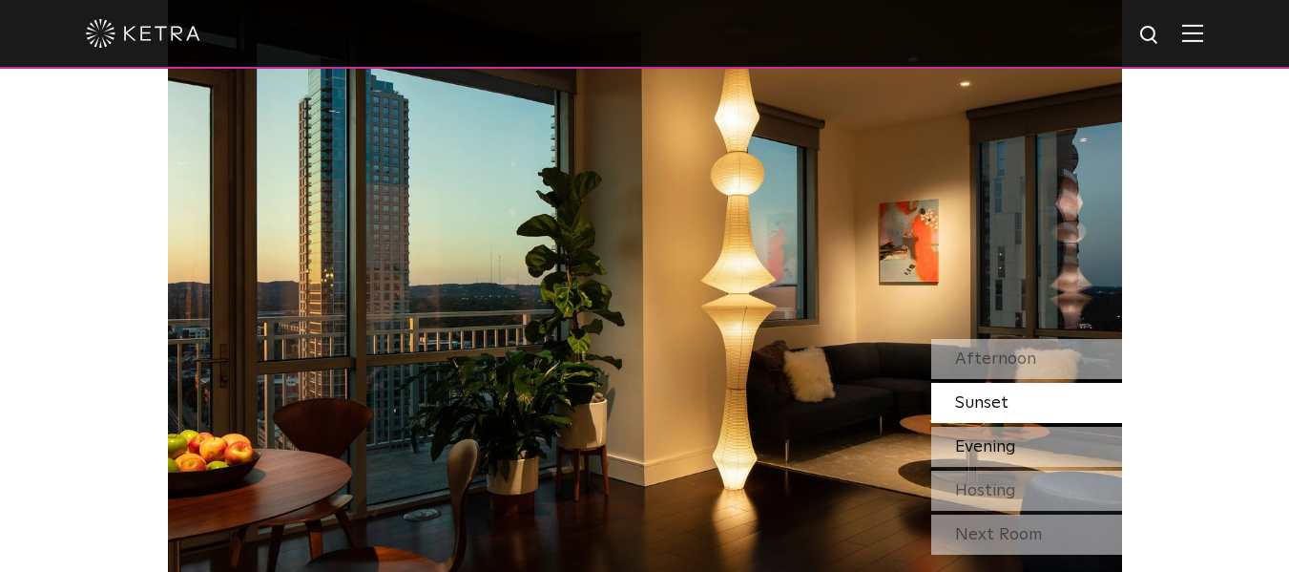
click at [1004, 455] on span "Evening" at bounding box center [985, 446] width 61 height 17
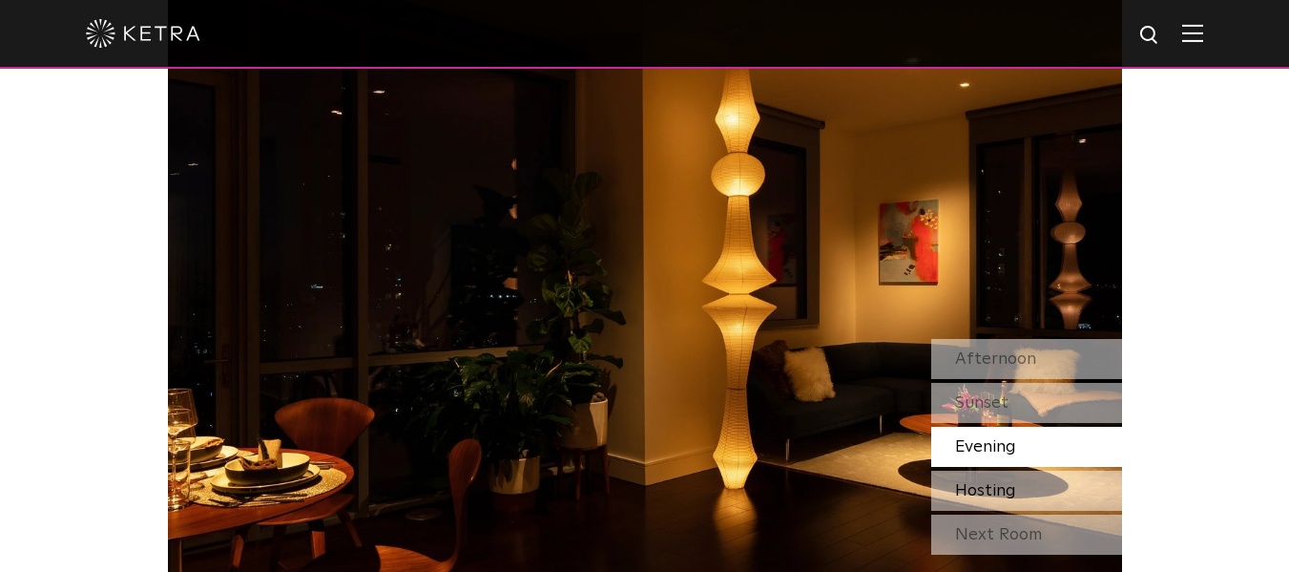
click at [994, 492] on span "Hosting" at bounding box center [985, 490] width 61 height 17
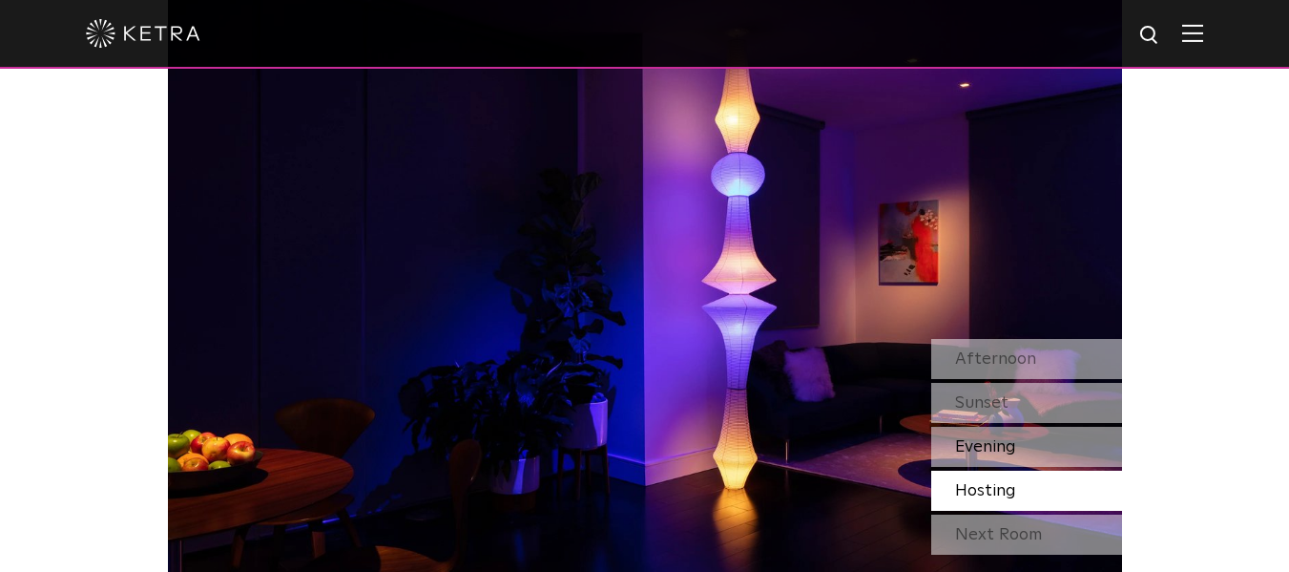
click at [1003, 450] on span "Evening" at bounding box center [985, 446] width 61 height 17
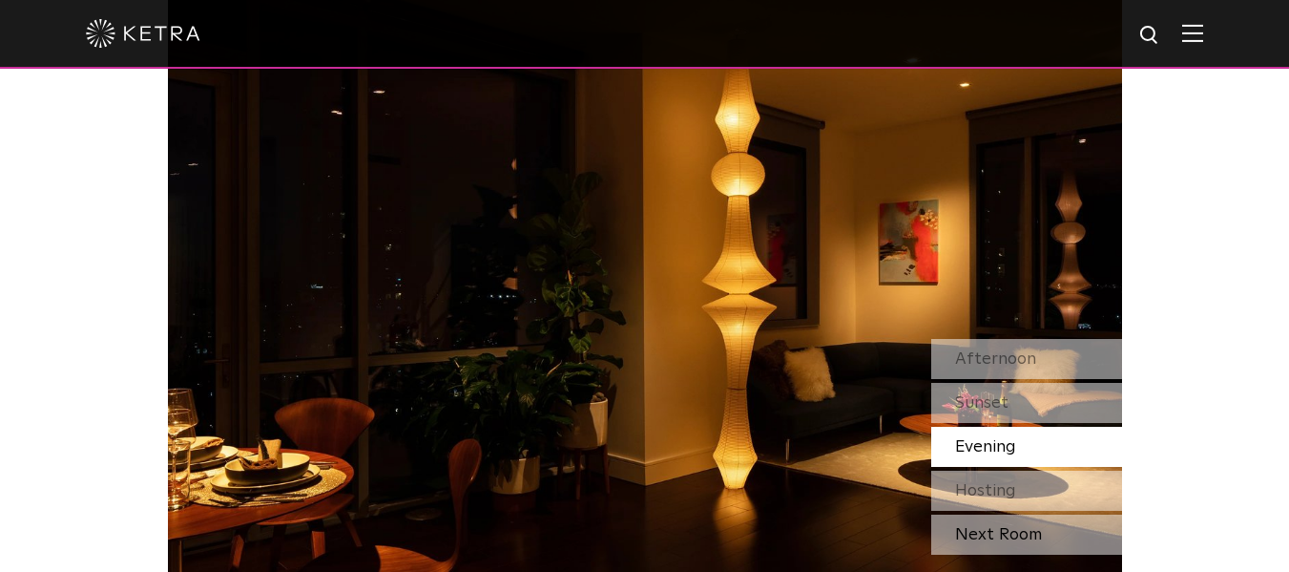
click at [984, 534] on div "Next Room" at bounding box center [1026, 534] width 191 height 40
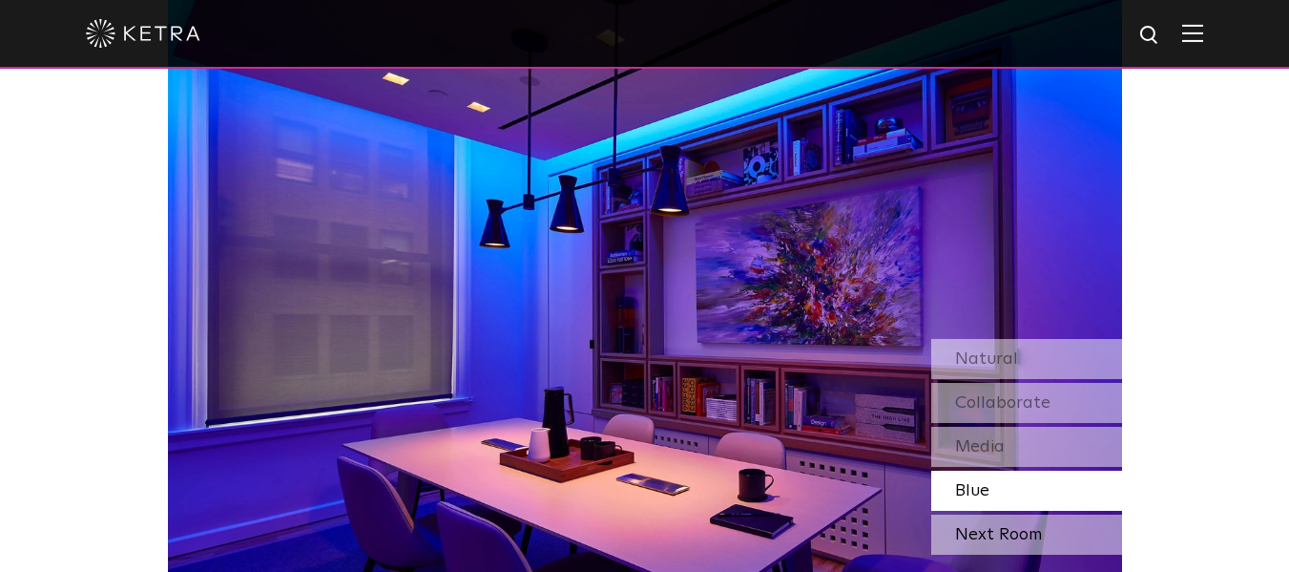
click at [983, 518] on div "Next Room" at bounding box center [1026, 534] width 191 height 40
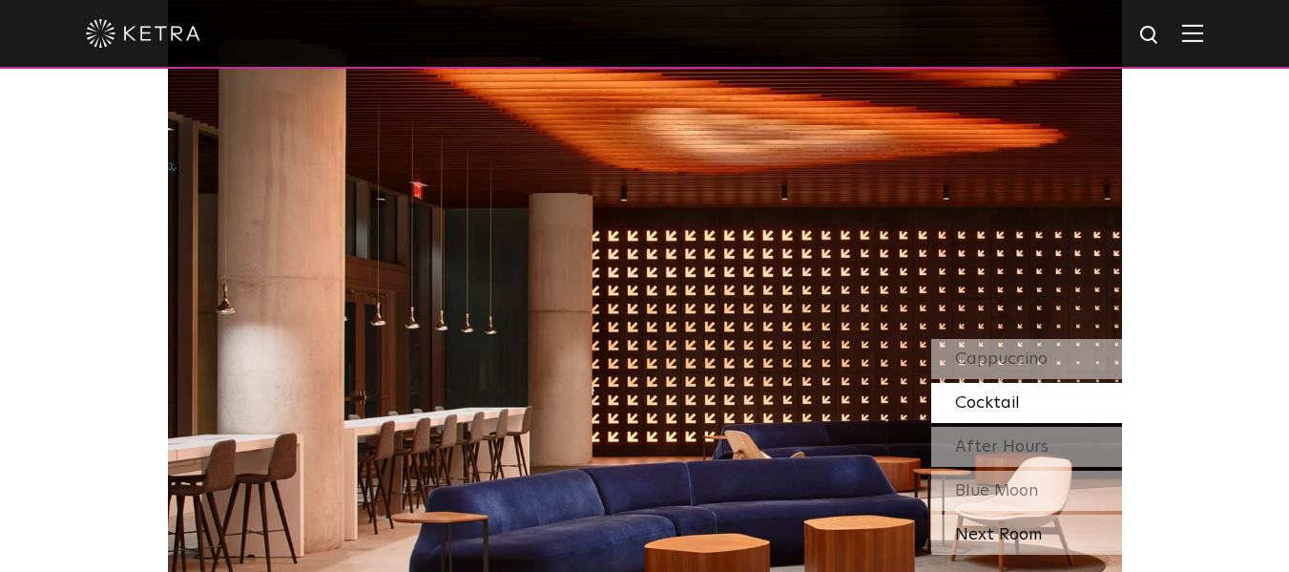
click at [994, 531] on div "Next Room" at bounding box center [1026, 534] width 191 height 40
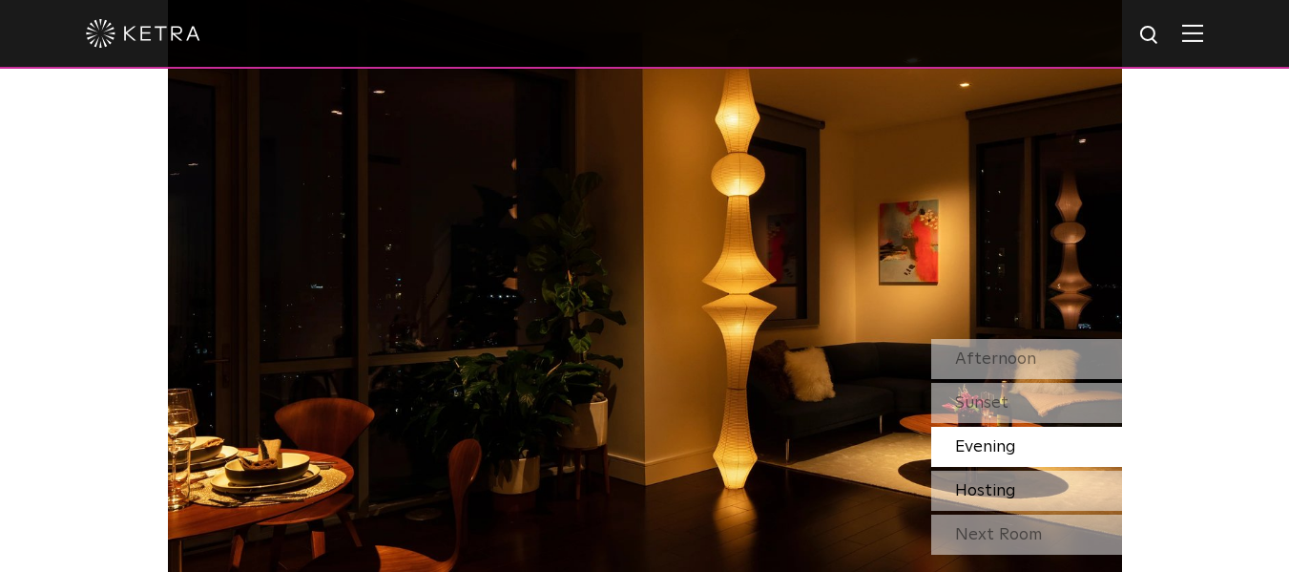
click at [997, 499] on span "Hosting" at bounding box center [985, 490] width 61 height 17
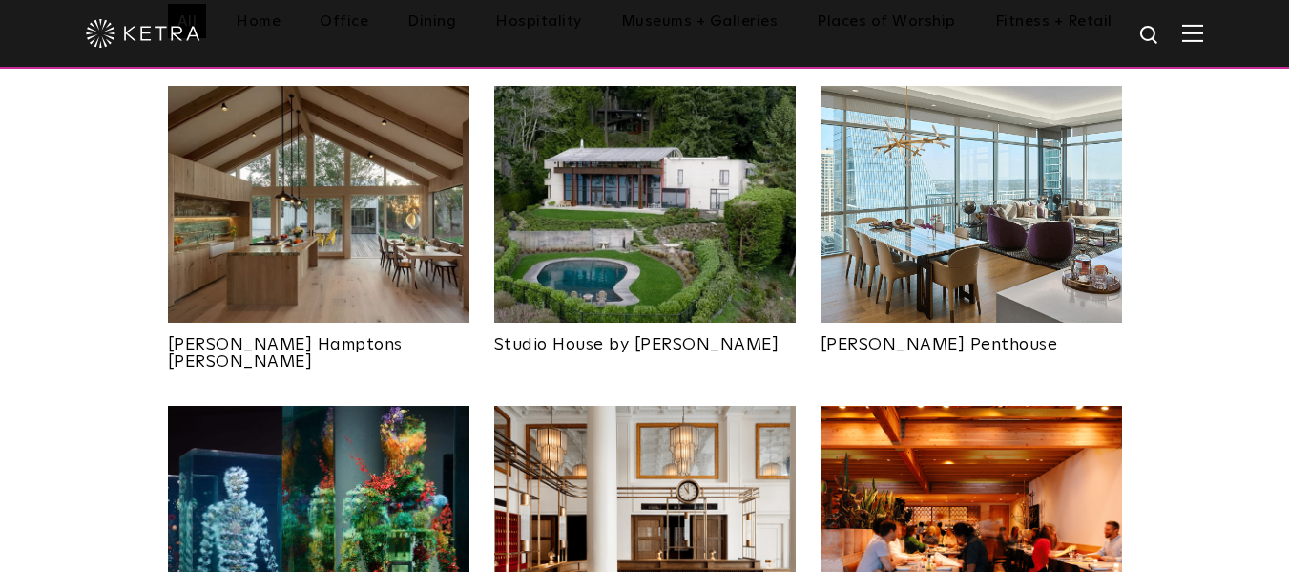
scroll to position [770, 0]
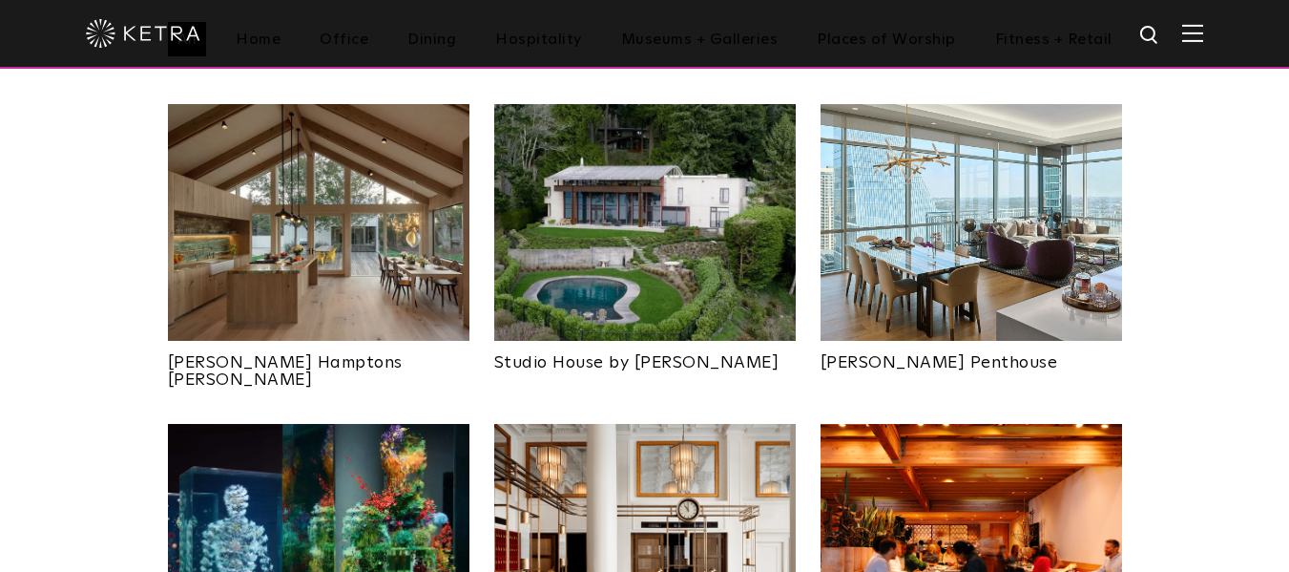
click at [421, 137] on img at bounding box center [319, 222] width 302 height 237
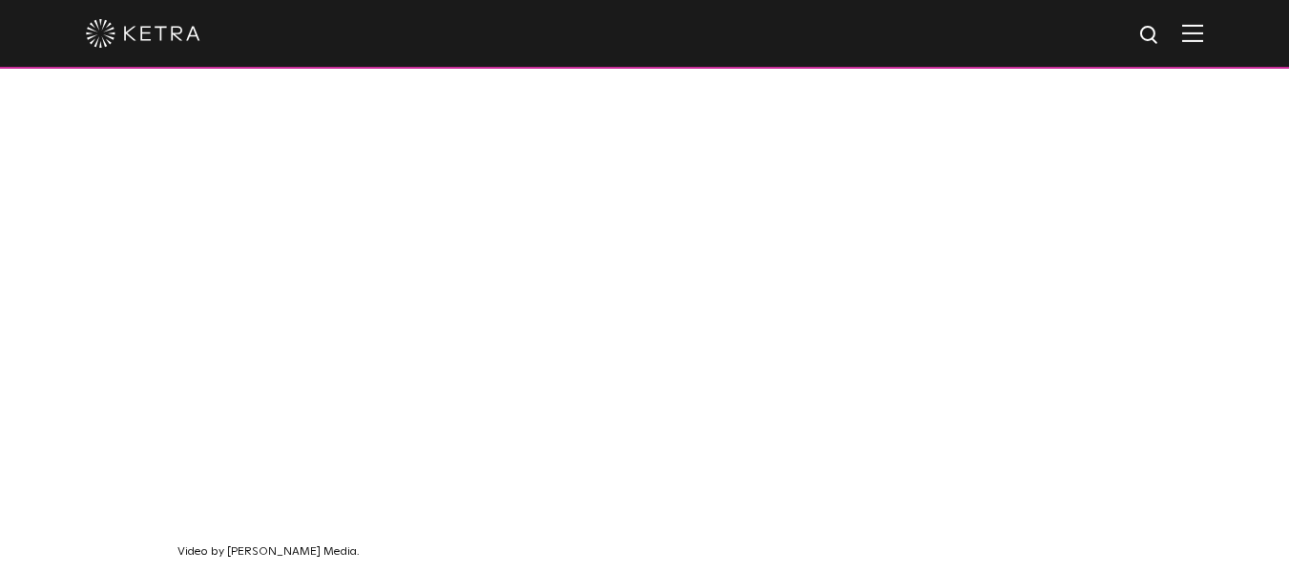
drag, startPoint x: 1303, startPoint y: 44, endPoint x: 1303, endPoint y: 138, distance: 94.5
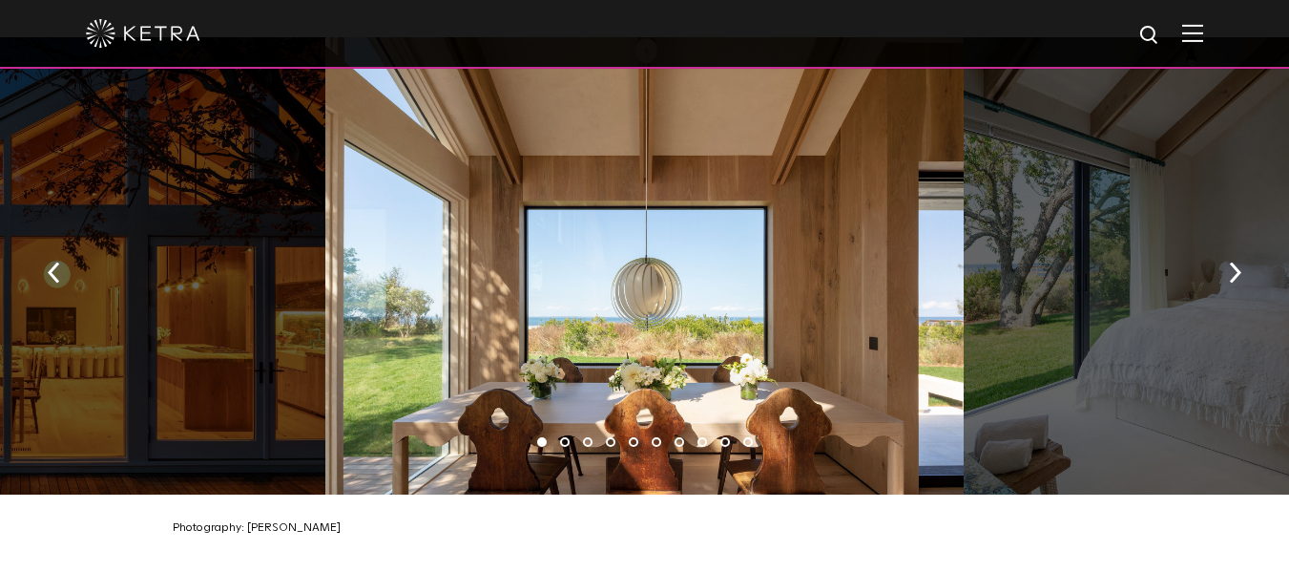
scroll to position [2848, 0]
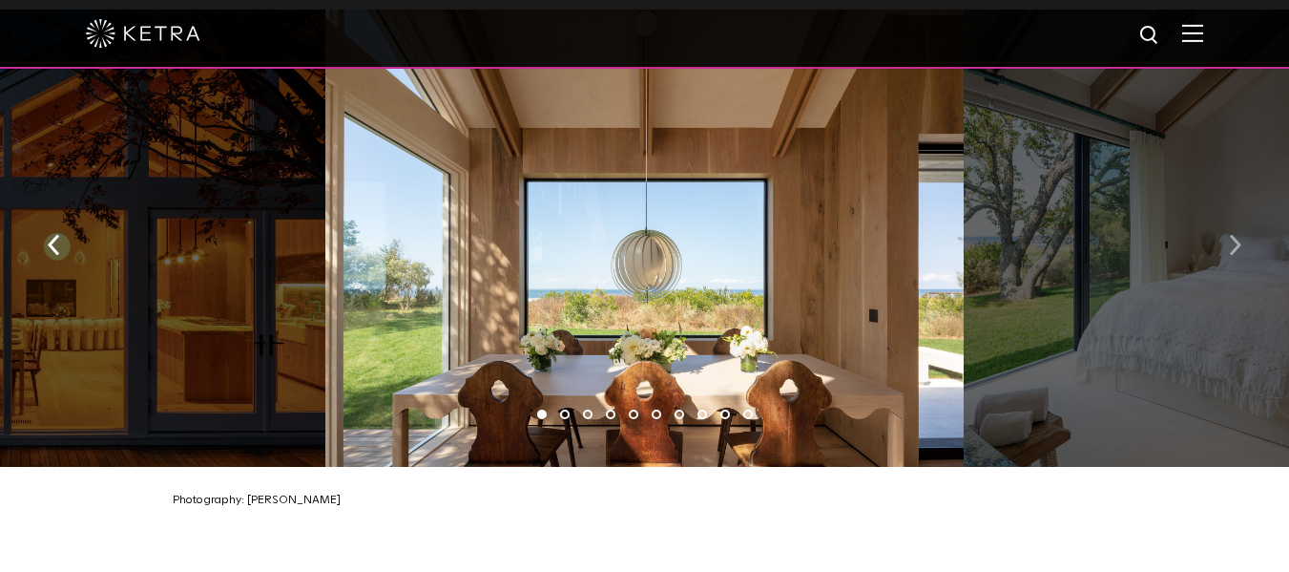
click at [1226, 230] on button "button" at bounding box center [1235, 243] width 41 height 66
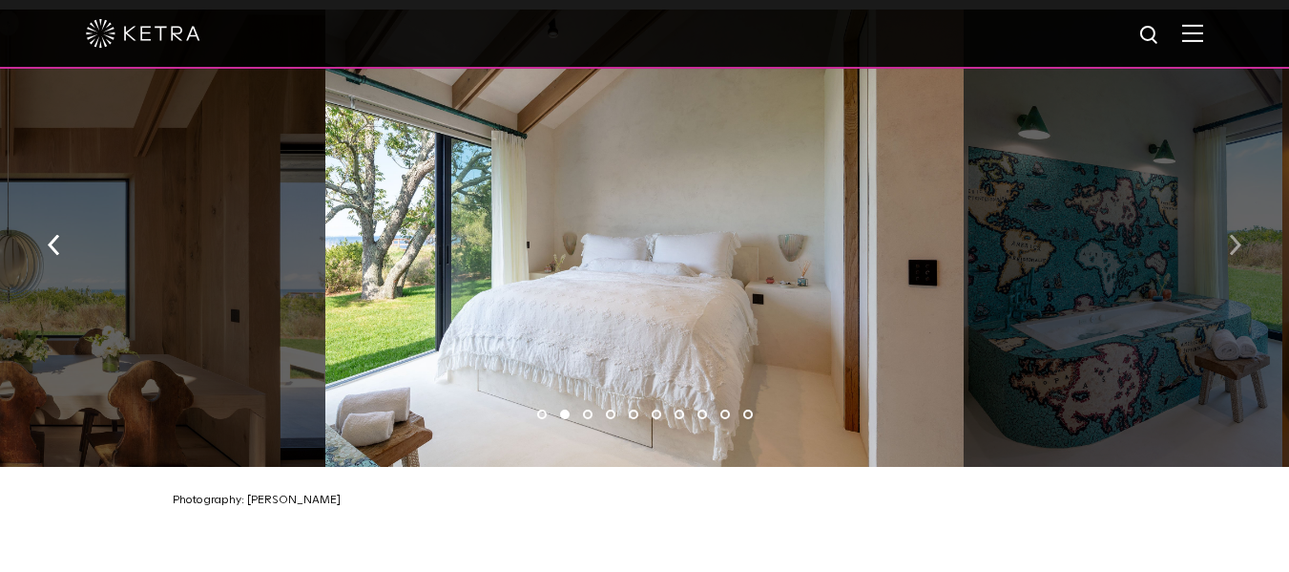
click at [1226, 230] on button "button" at bounding box center [1235, 243] width 41 height 66
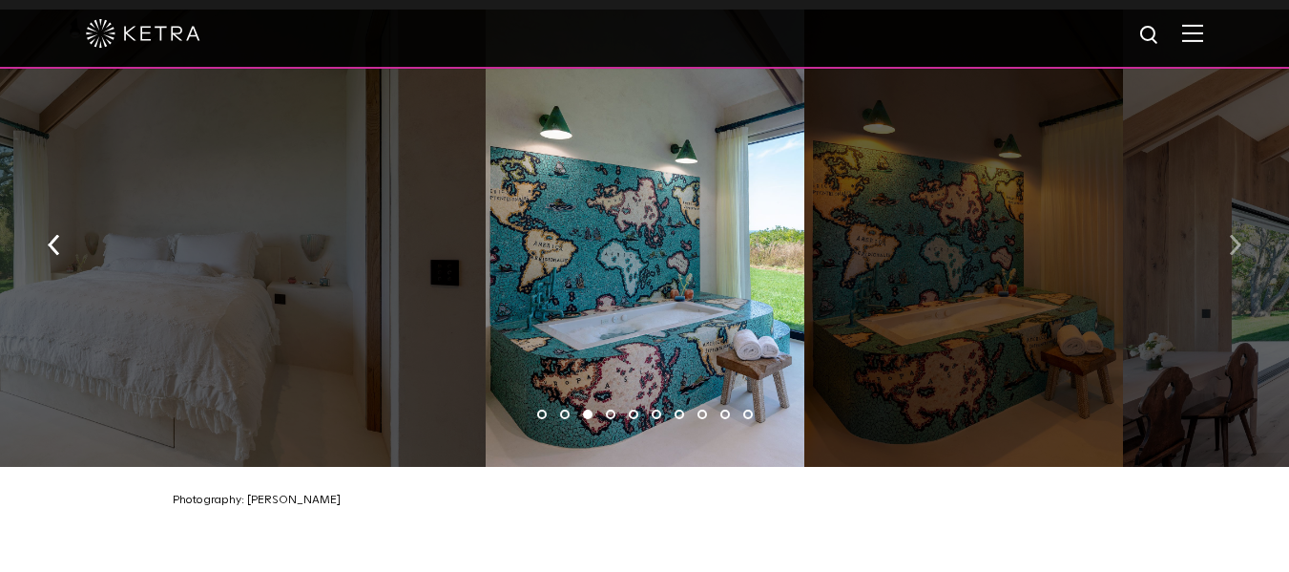
click at [1226, 230] on button "button" at bounding box center [1235, 243] width 41 height 66
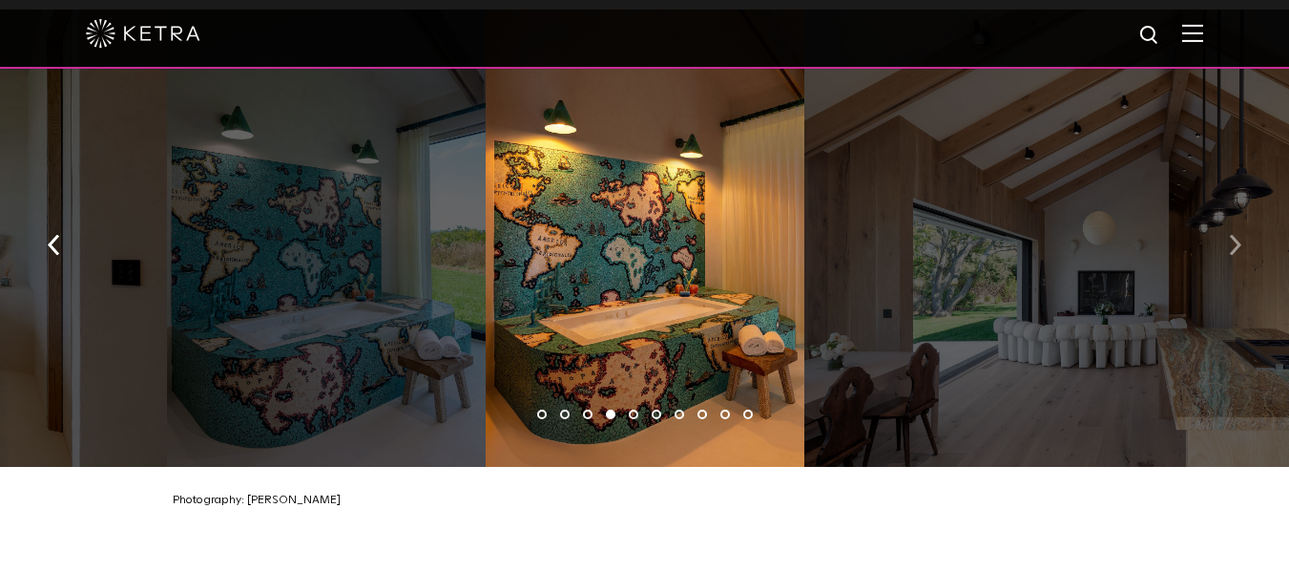
click at [1226, 230] on button "button" at bounding box center [1235, 243] width 41 height 66
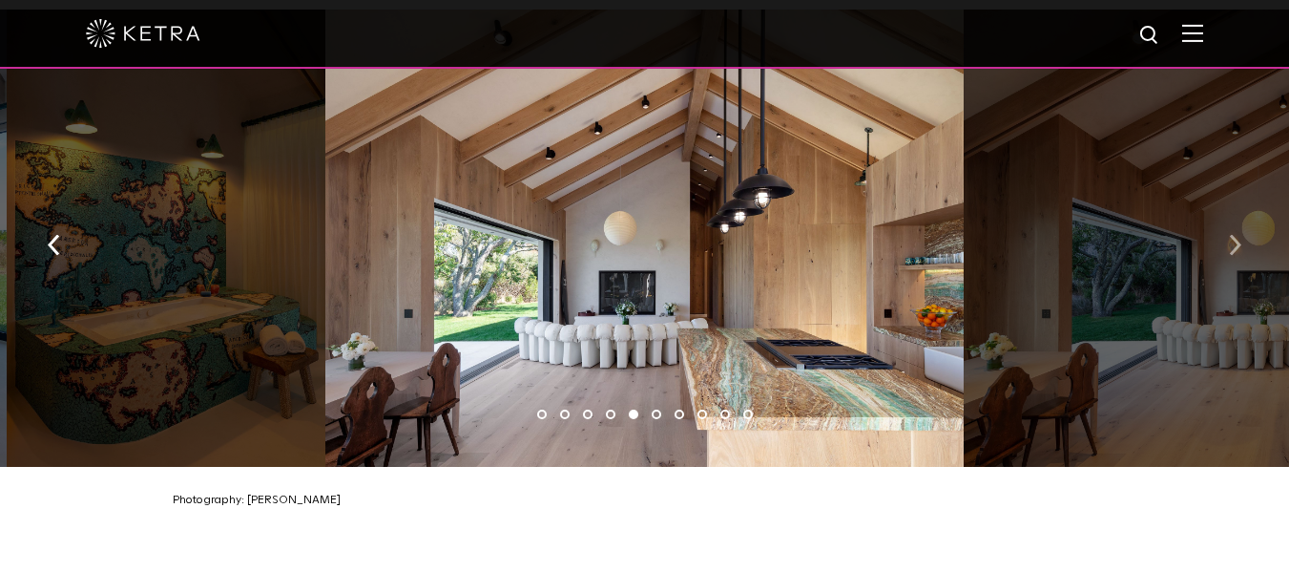
click at [1226, 230] on button "button" at bounding box center [1235, 243] width 41 height 66
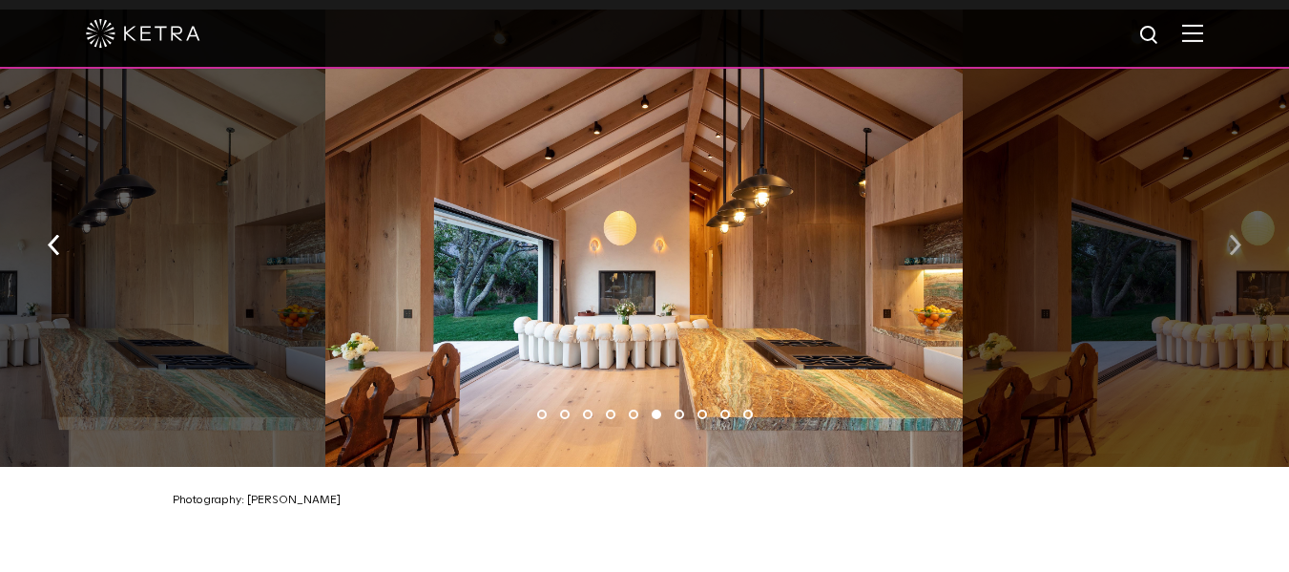
click at [1226, 230] on button "button" at bounding box center [1235, 243] width 41 height 66
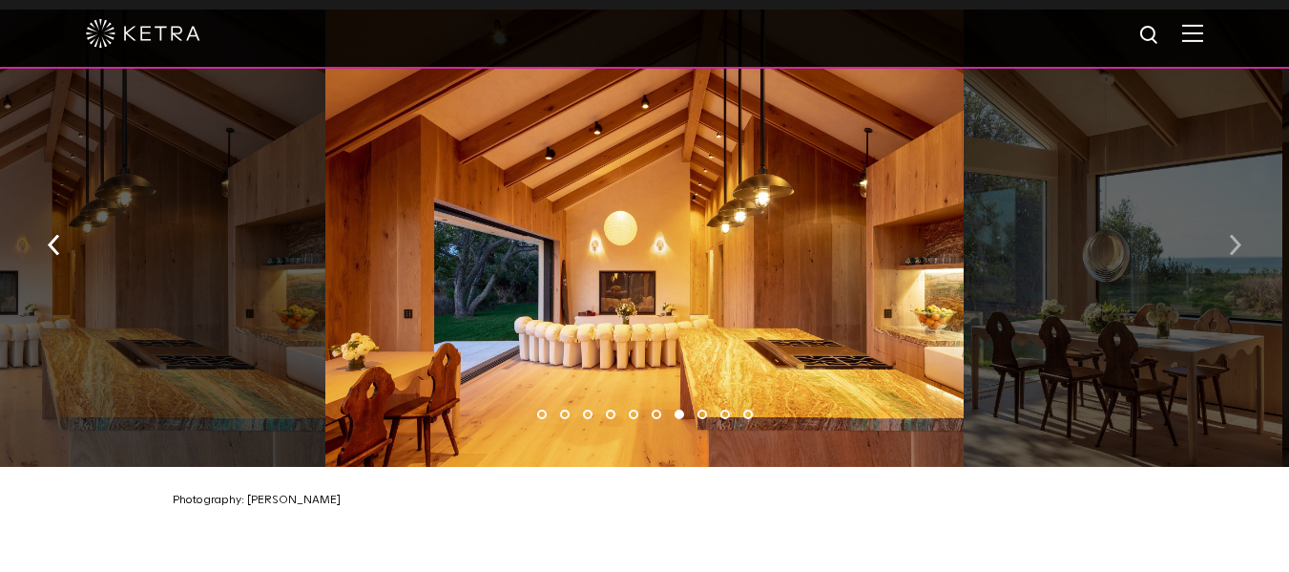
click at [1226, 230] on button "button" at bounding box center [1235, 243] width 41 height 66
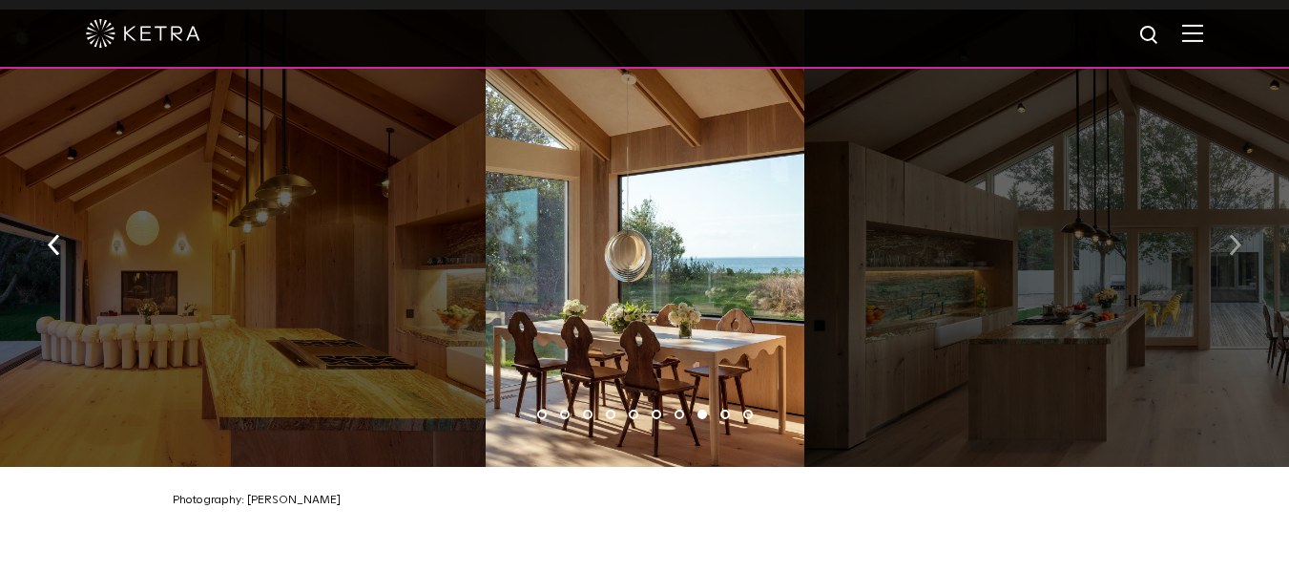
click at [1226, 230] on button "button" at bounding box center [1235, 243] width 41 height 66
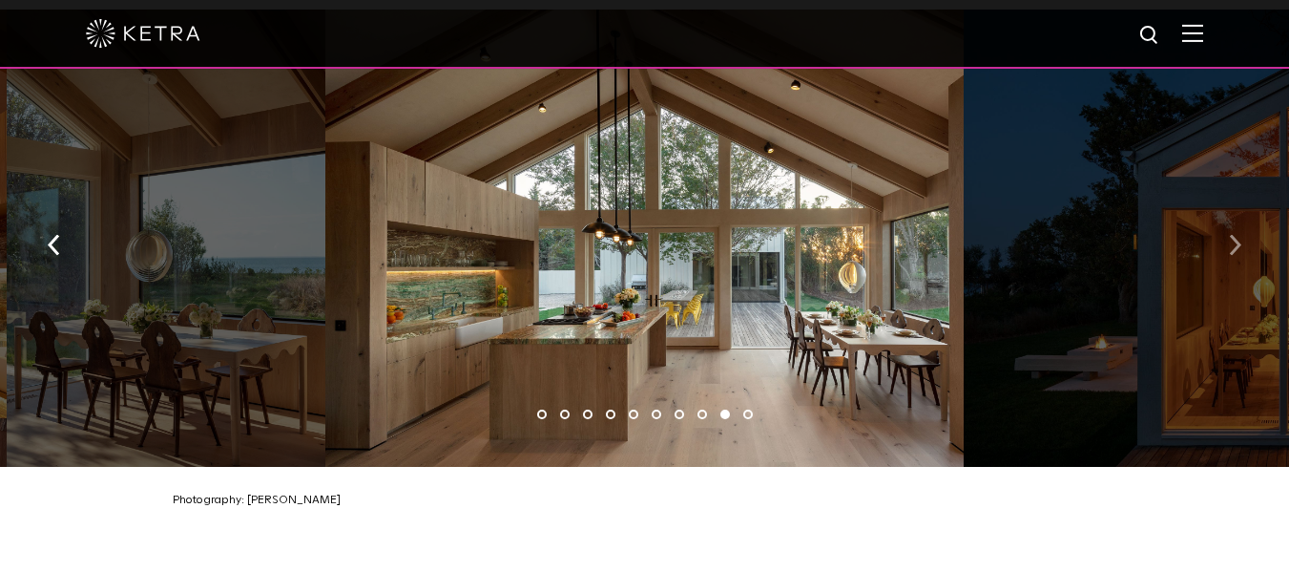
click at [1220, 242] on button "button" at bounding box center [1235, 243] width 41 height 66
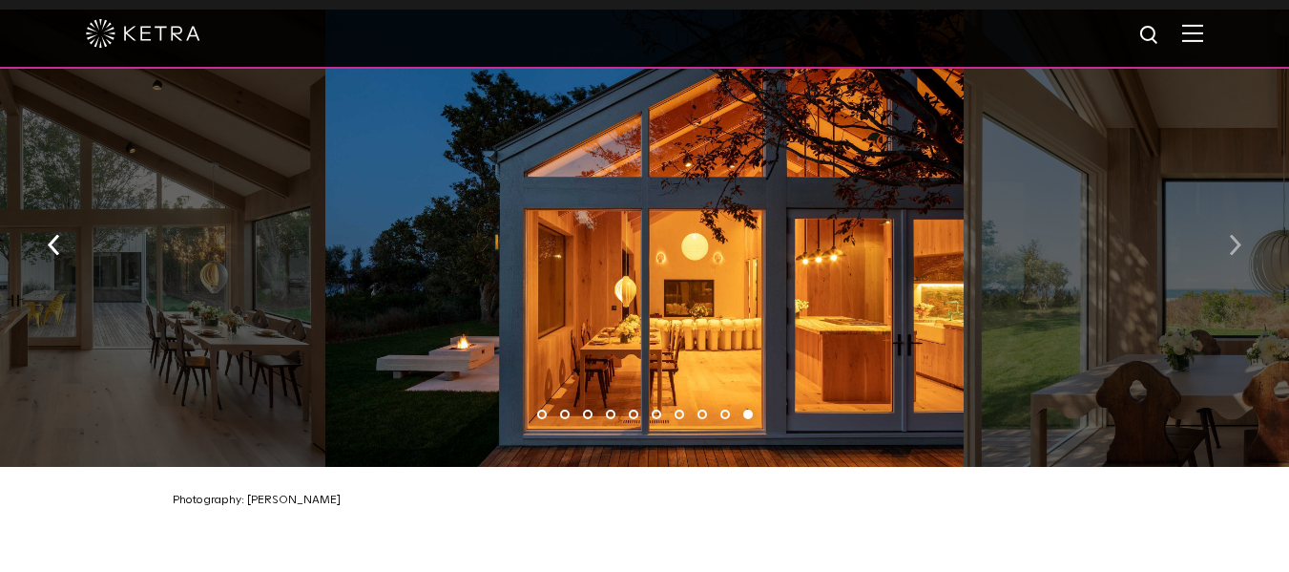
click at [1220, 242] on button "button" at bounding box center [1235, 243] width 41 height 66
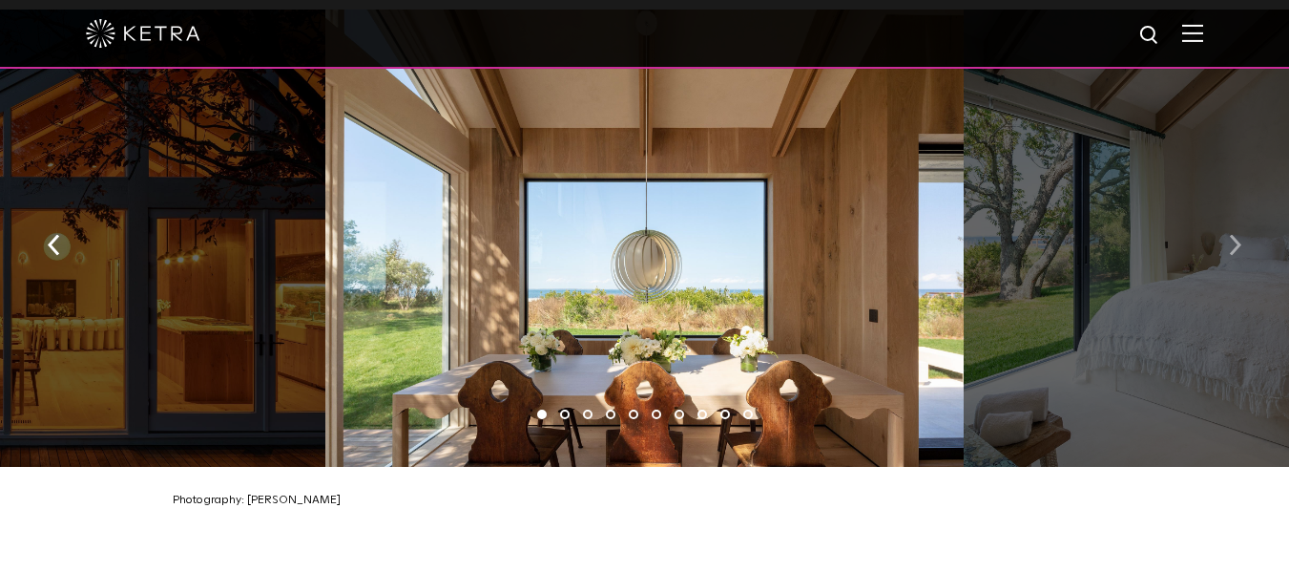
click at [1220, 242] on button "button" at bounding box center [1235, 243] width 41 height 66
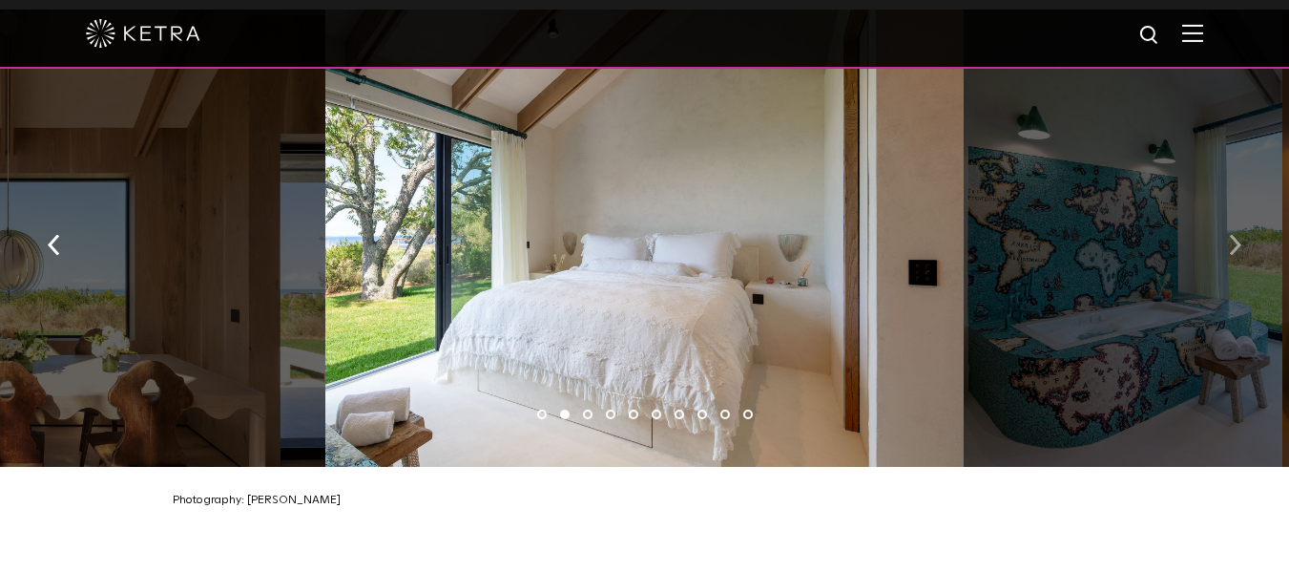
click at [1220, 242] on button "button" at bounding box center [1235, 243] width 41 height 66
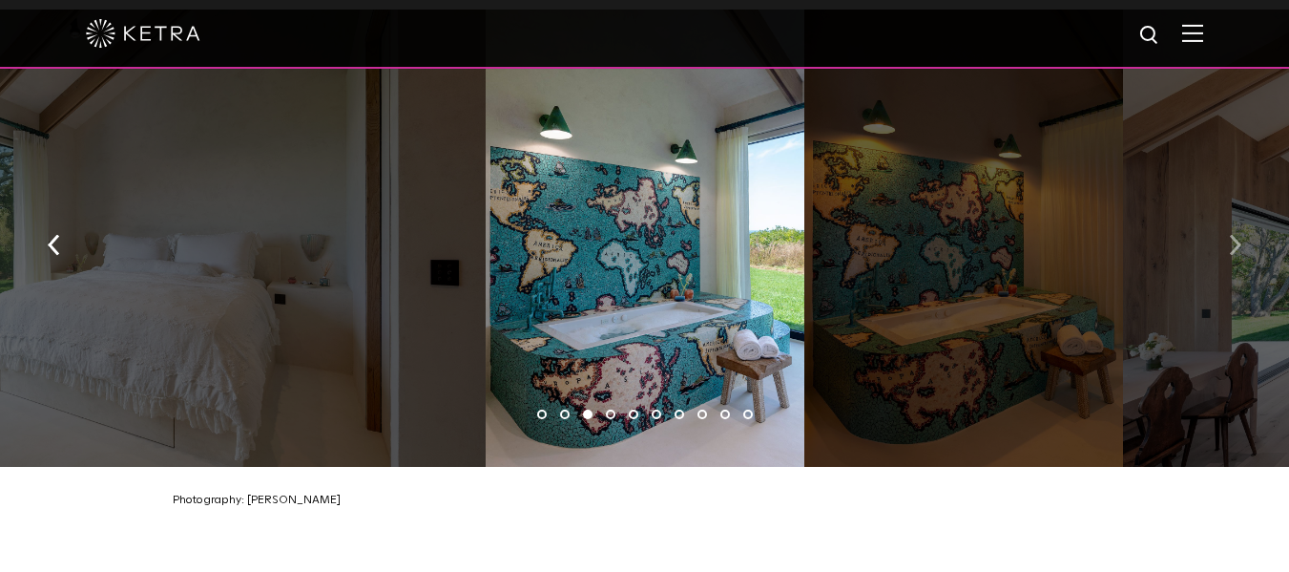
click at [1220, 242] on button "button" at bounding box center [1235, 243] width 41 height 66
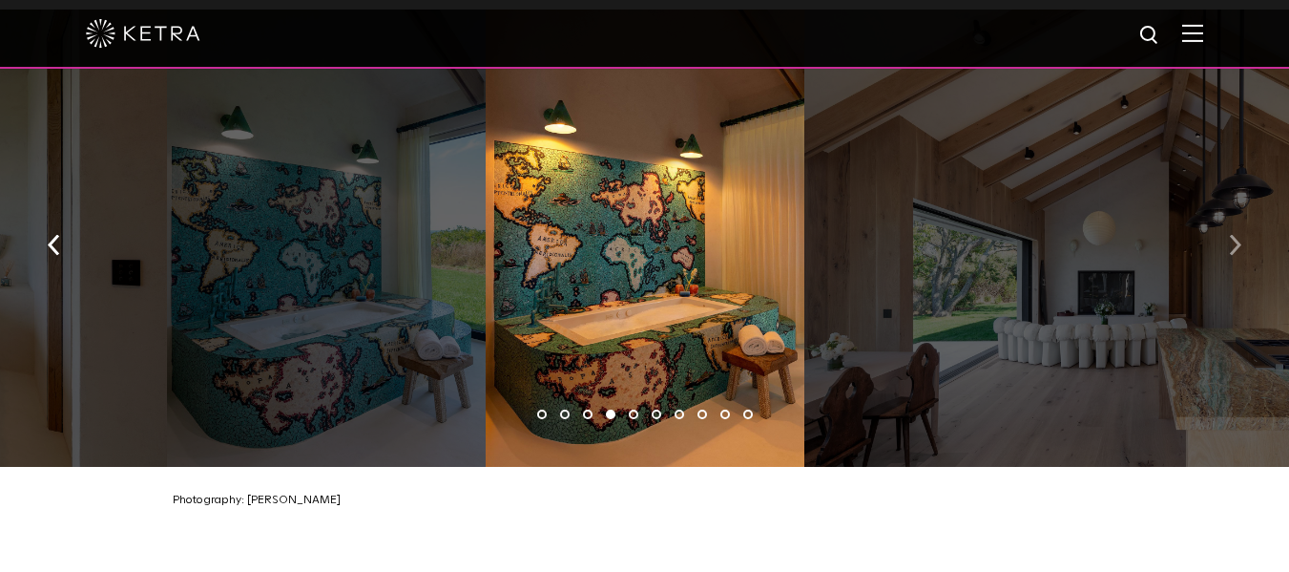
click at [1220, 242] on button "button" at bounding box center [1235, 243] width 41 height 66
